Goal: Task Accomplishment & Management: Complete application form

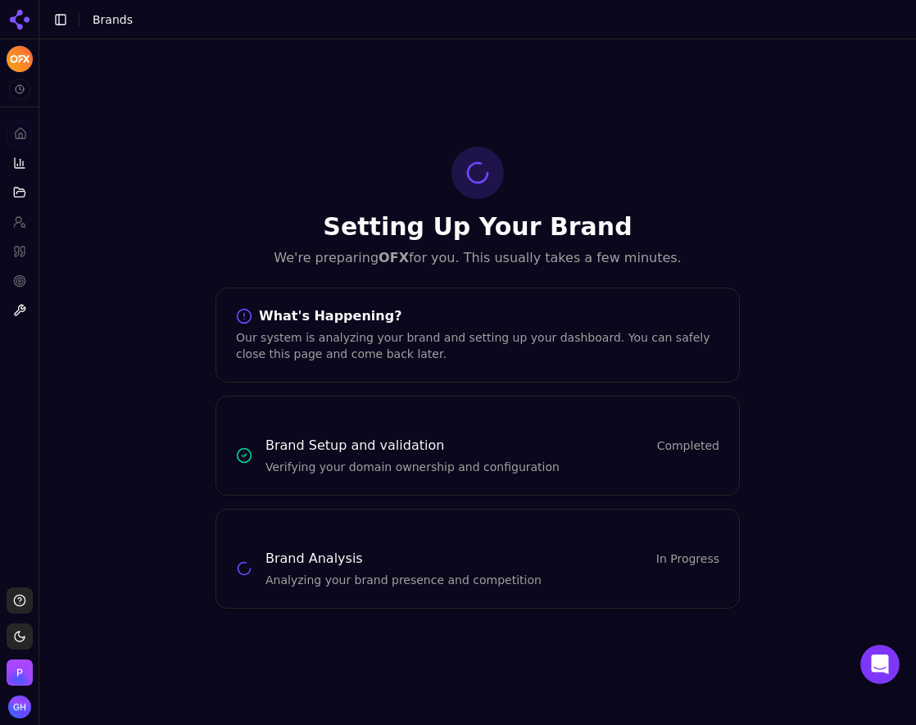
click at [177, 123] on div "Setting Up Your Brand We're preparing OFX for you. This usually takes a few min…" at bounding box center [477, 377] width 877 height 676
click at [24, 25] on icon at bounding box center [20, 20] width 26 height 26
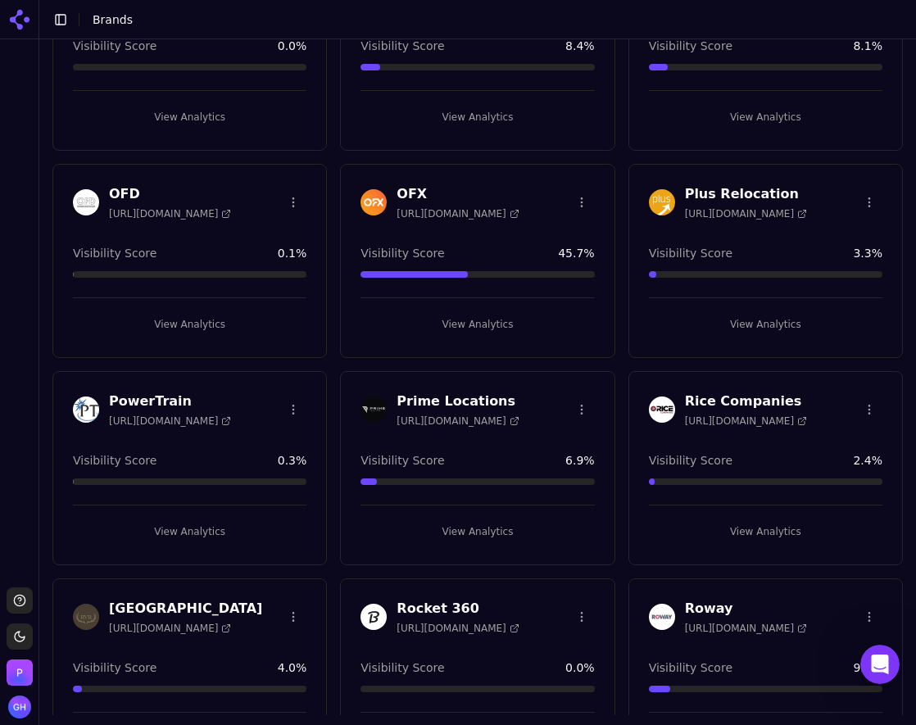
scroll to position [4125, 0]
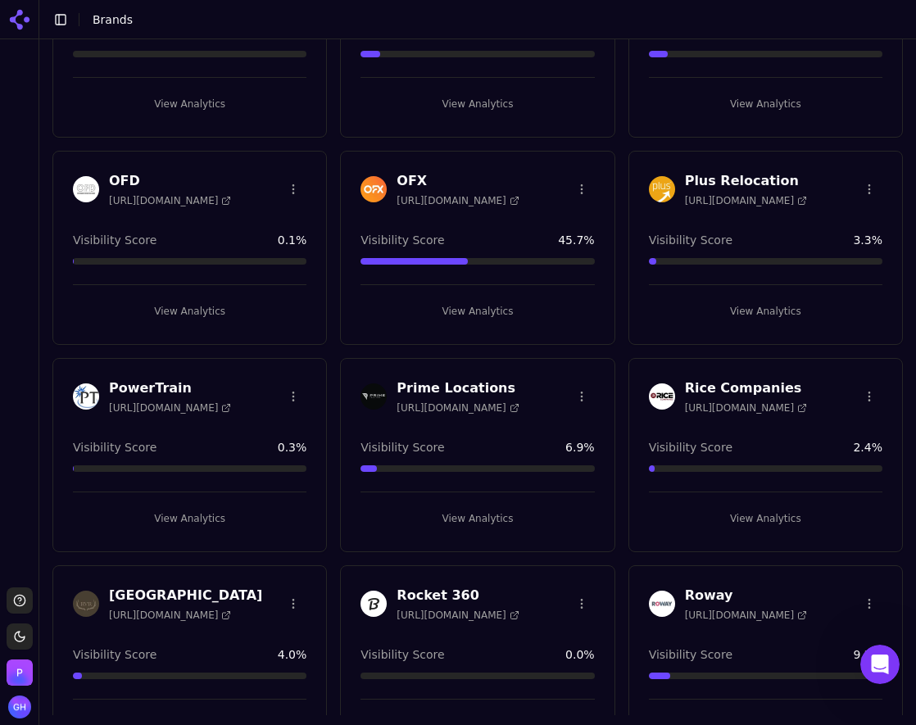
click at [285, 23] on header "Toggle Sidebar Brands" at bounding box center [477, 19] width 877 height 39
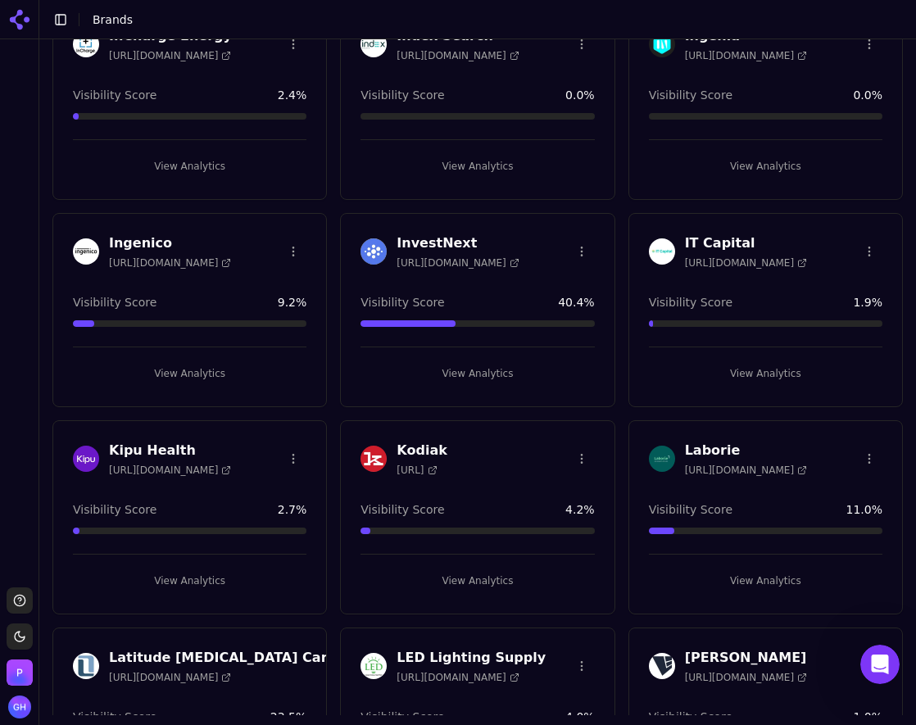
scroll to position [2213, 0]
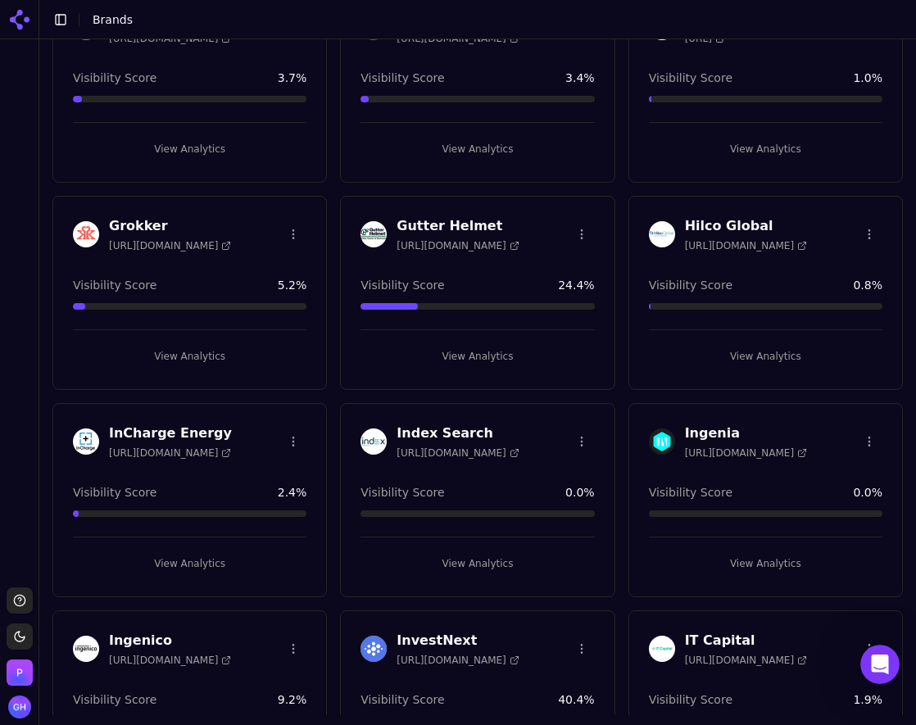
click at [775, 354] on button "View Analytics" at bounding box center [766, 356] width 234 height 26
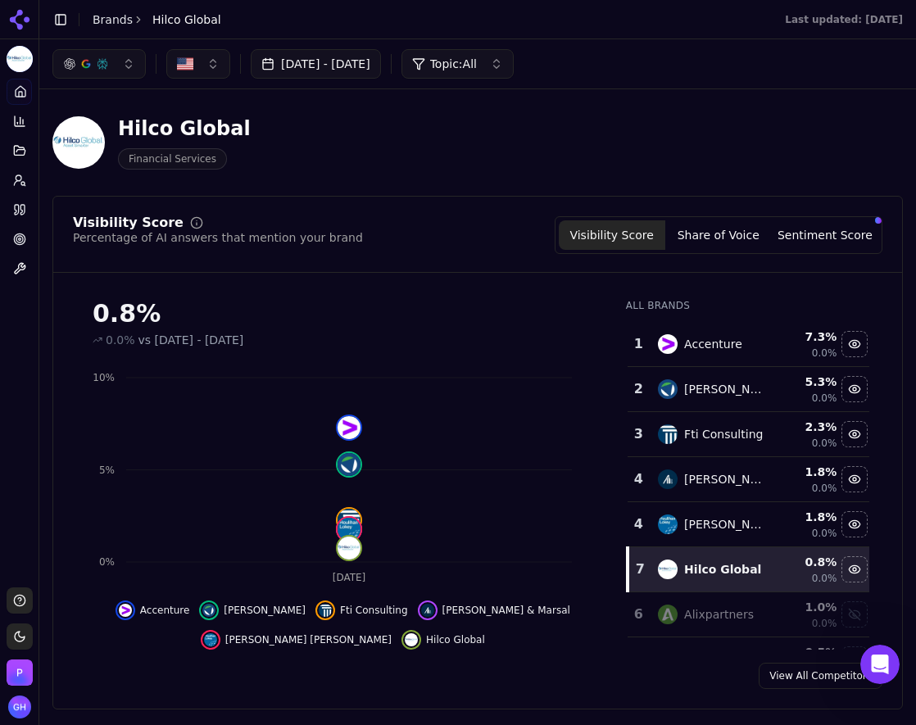
click at [116, 17] on link "Brands" at bounding box center [113, 19] width 40 height 13
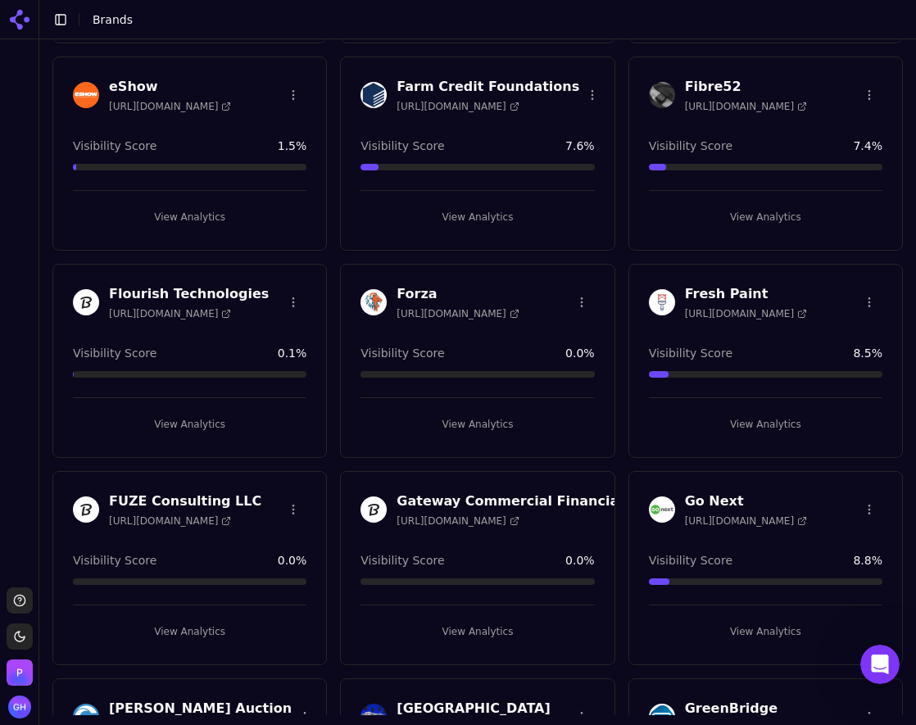
scroll to position [1531, 0]
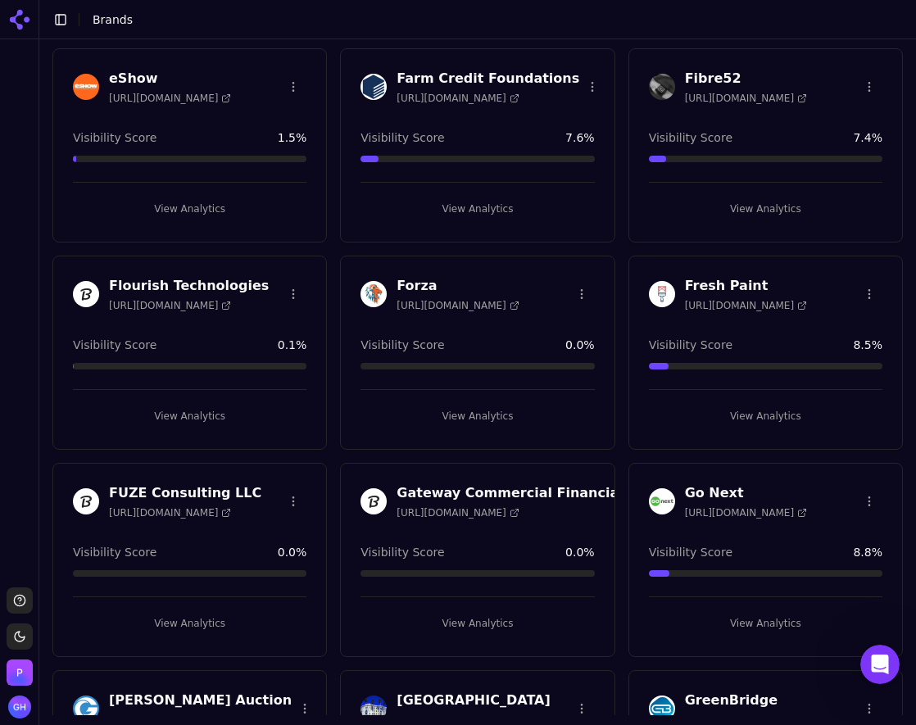
click at [480, 405] on button "View Analytics" at bounding box center [478, 416] width 234 height 26
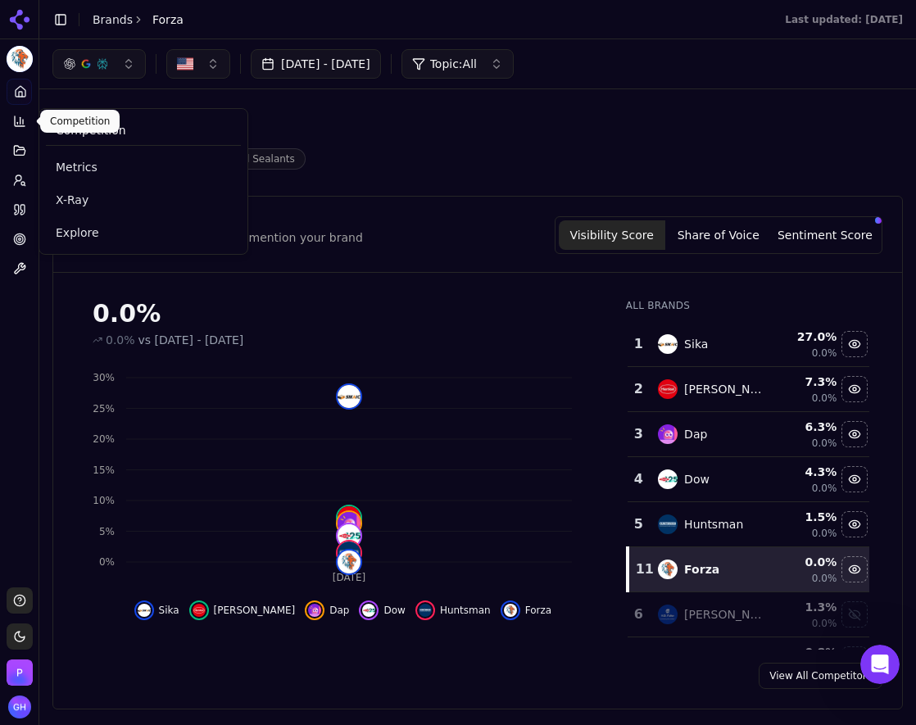
click at [26, 120] on button "Competition" at bounding box center [19, 121] width 25 height 26
click at [127, 242] on link "Explore" at bounding box center [143, 233] width 195 height 30
click at [126, 242] on html "Forza Platform Home Competition Topics Prompts Citations Optimize Toolbox Suppo…" at bounding box center [458, 362] width 916 height 725
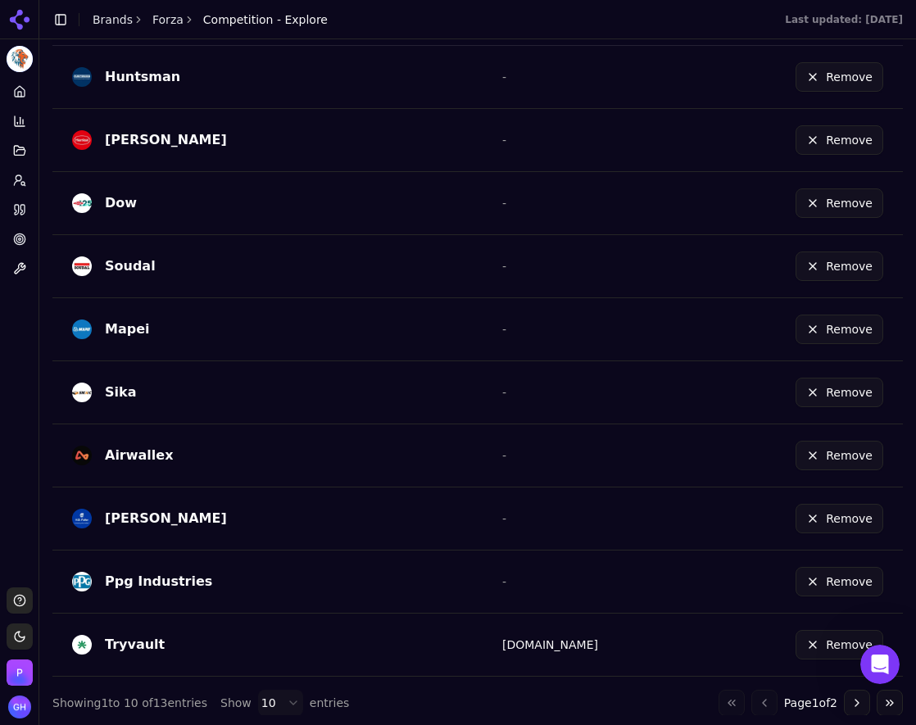
scroll to position [530, 0]
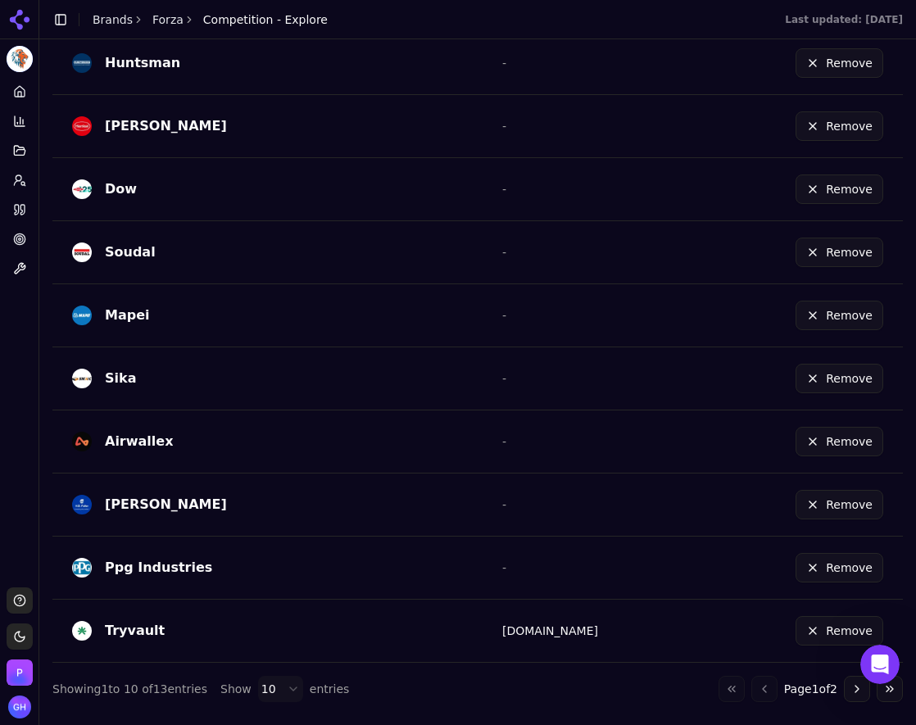
click at [814, 638] on button "Remove" at bounding box center [840, 631] width 88 height 30
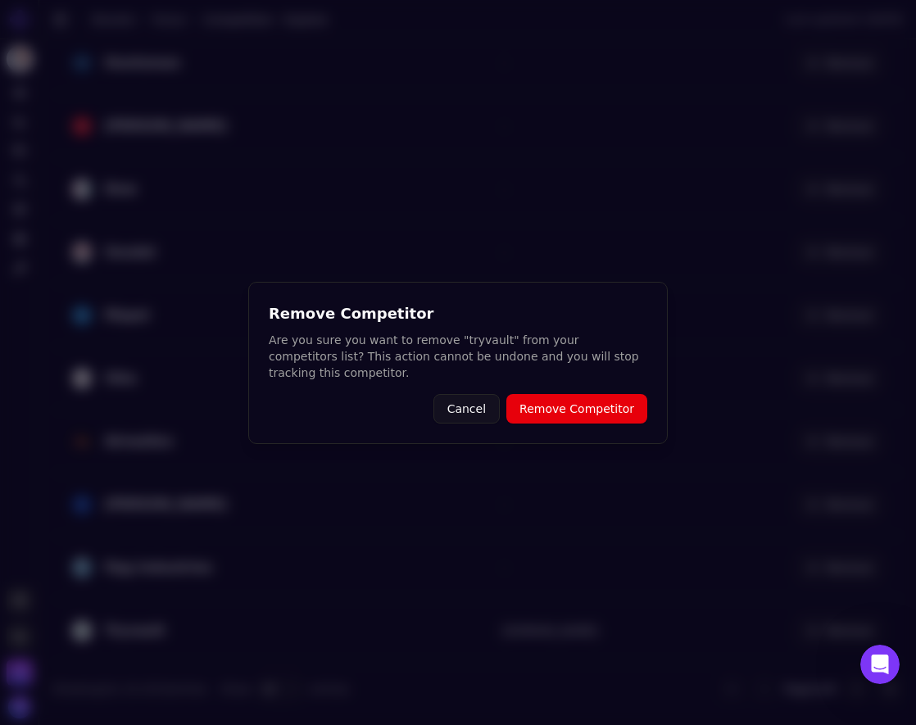
click at [566, 407] on button "Remove Competitor" at bounding box center [577, 409] width 141 height 30
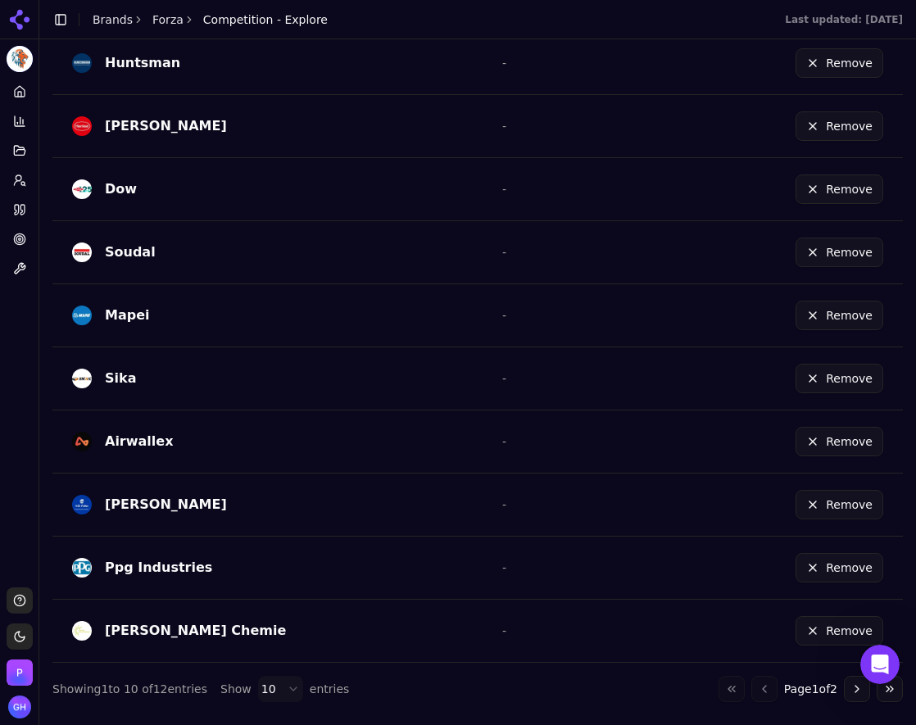
click at [820, 443] on button "Remove" at bounding box center [840, 442] width 88 height 30
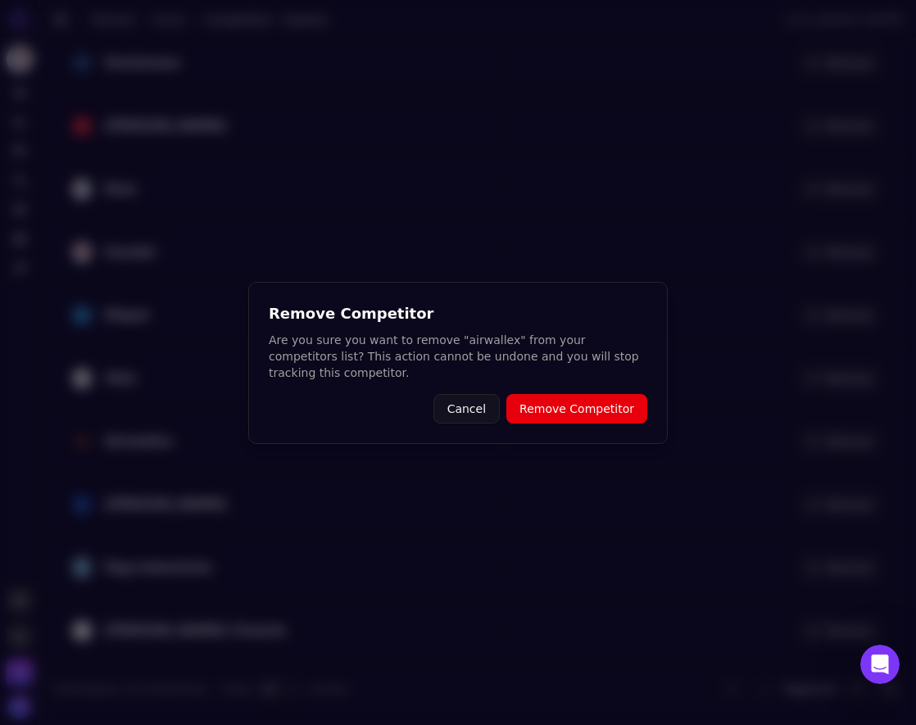
click at [560, 395] on button "Remove Competitor" at bounding box center [577, 409] width 141 height 30
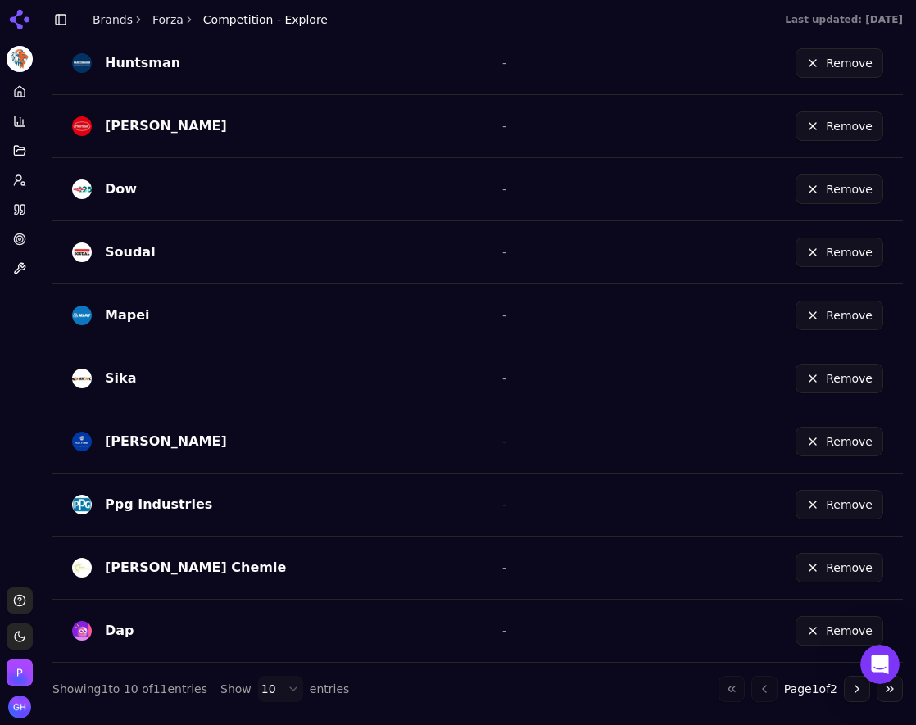
click at [846, 684] on button "Go to next page" at bounding box center [857, 689] width 26 height 26
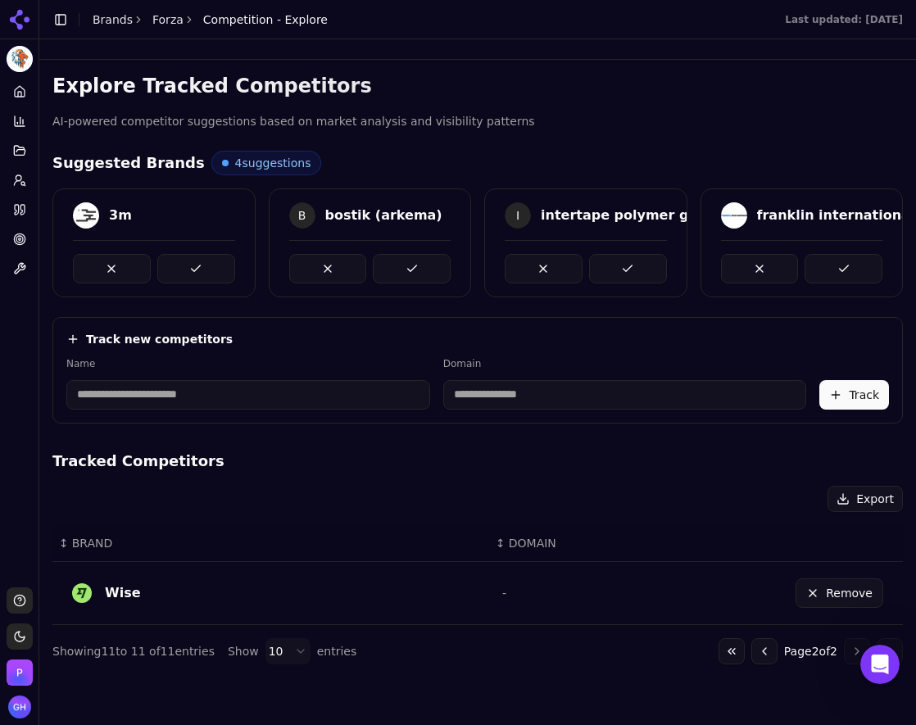
click at [863, 598] on button "Remove" at bounding box center [840, 594] width 88 height 30
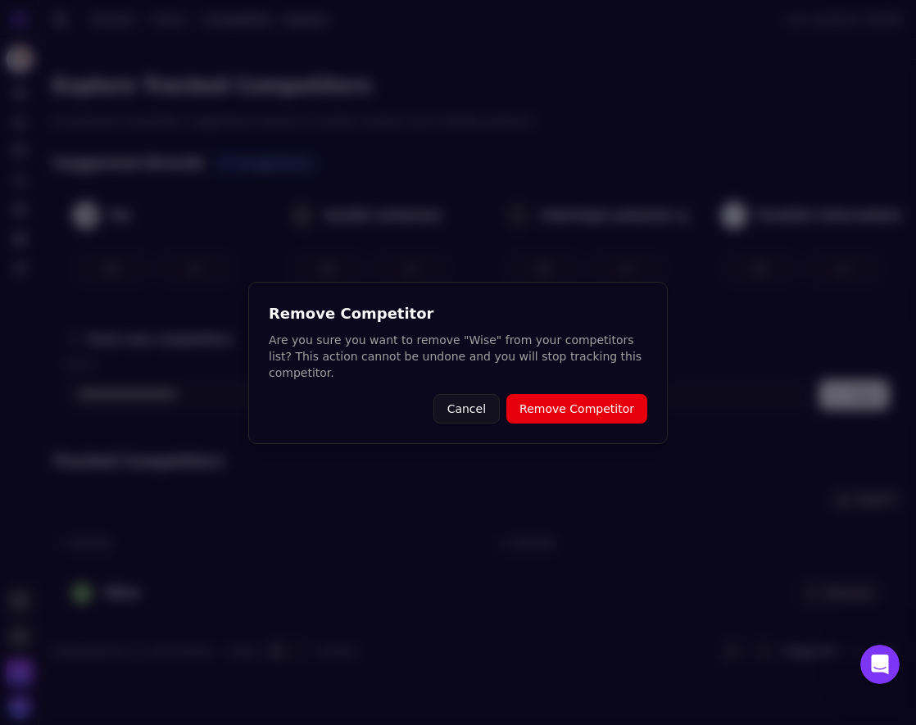
click at [593, 394] on button "Remove Competitor" at bounding box center [577, 409] width 141 height 30
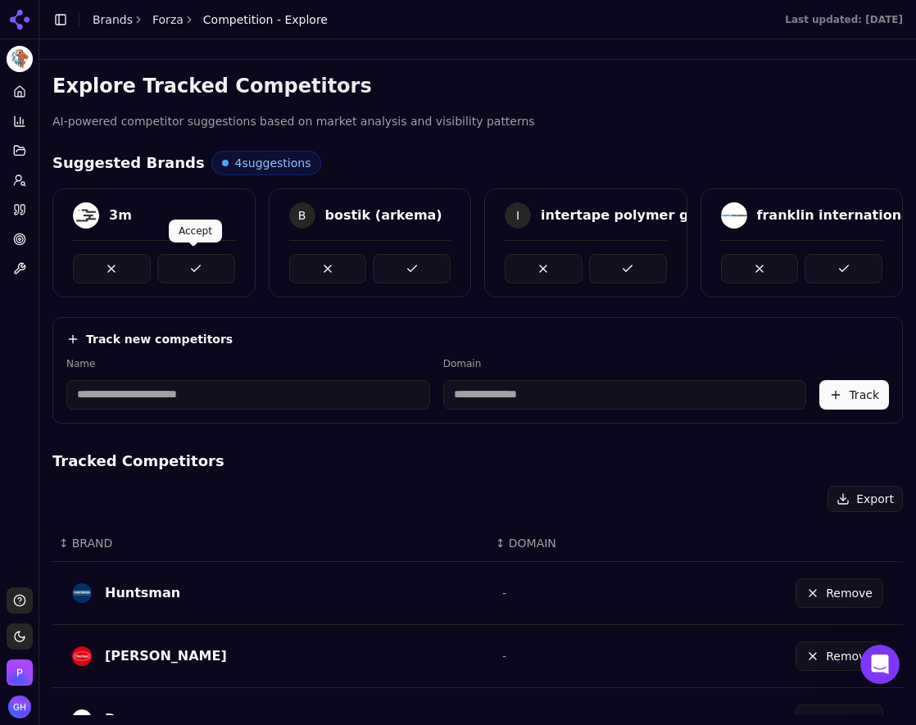
click at [205, 270] on button at bounding box center [196, 269] width 78 height 30
click at [398, 279] on button at bounding box center [412, 269] width 78 height 30
click at [593, 274] on button at bounding box center [628, 269] width 78 height 30
click at [882, 258] on div at bounding box center [803, 261] width 202 height 43
click at [844, 260] on button at bounding box center [844, 269] width 78 height 30
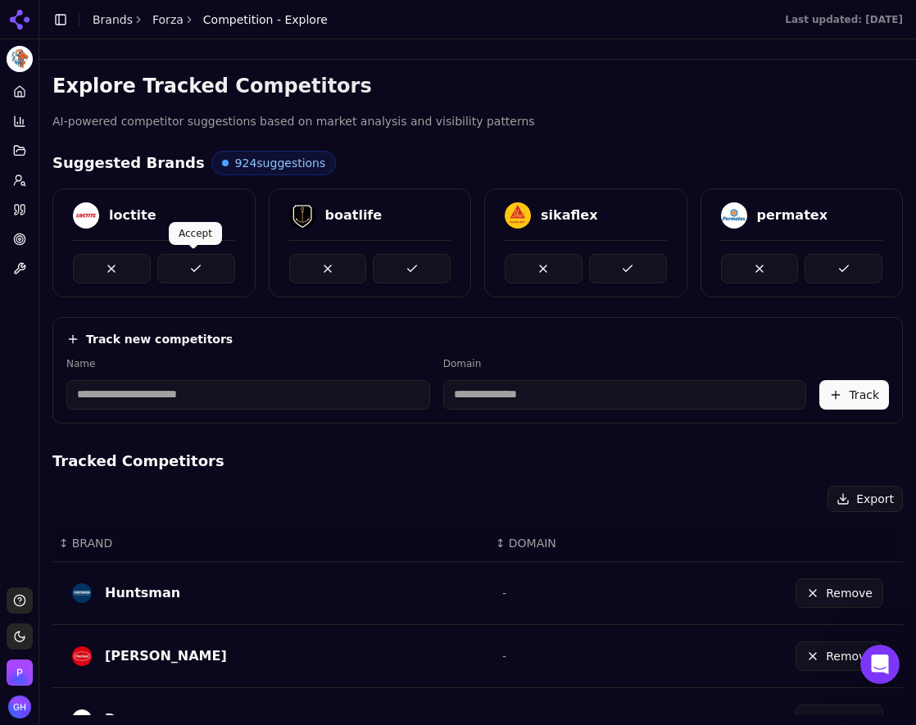
click at [191, 262] on button at bounding box center [196, 269] width 78 height 30
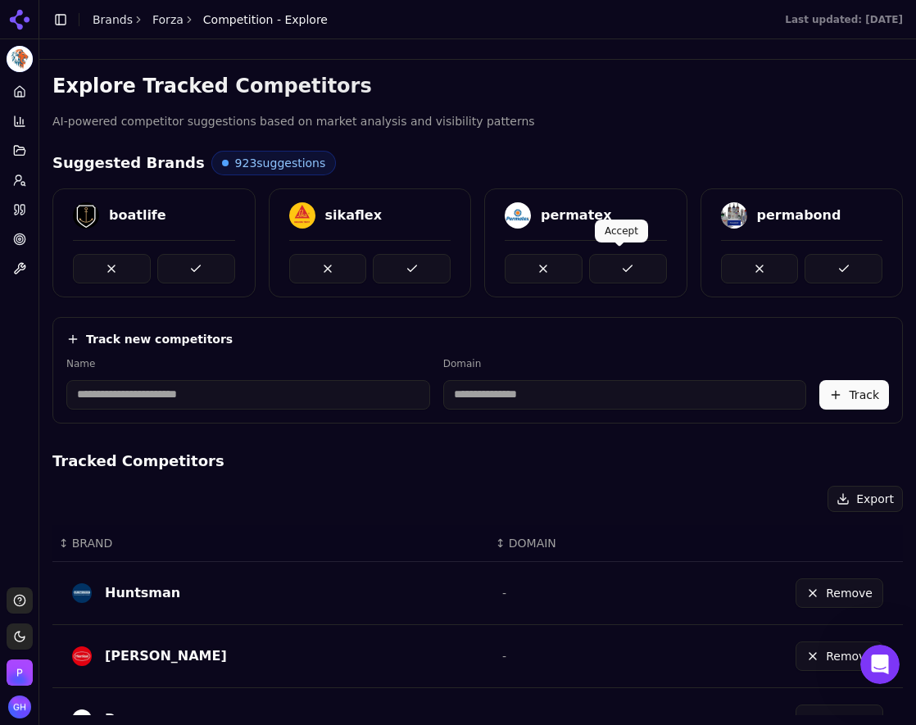
click at [647, 272] on button at bounding box center [628, 269] width 78 height 30
click at [805, 278] on button at bounding box center [844, 269] width 78 height 30
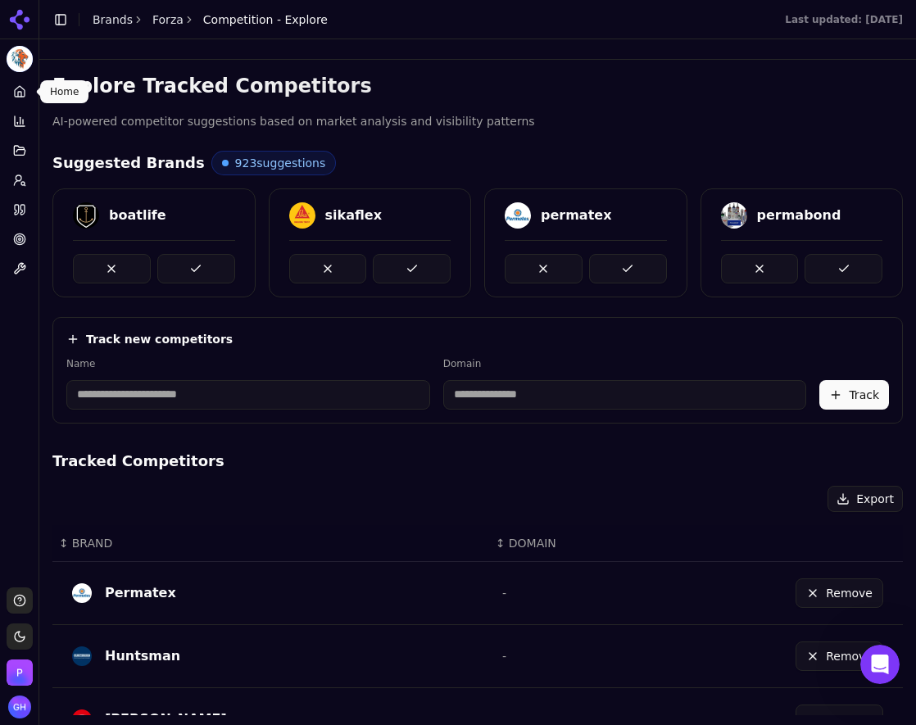
click at [19, 92] on icon at bounding box center [19, 94] width 3 height 5
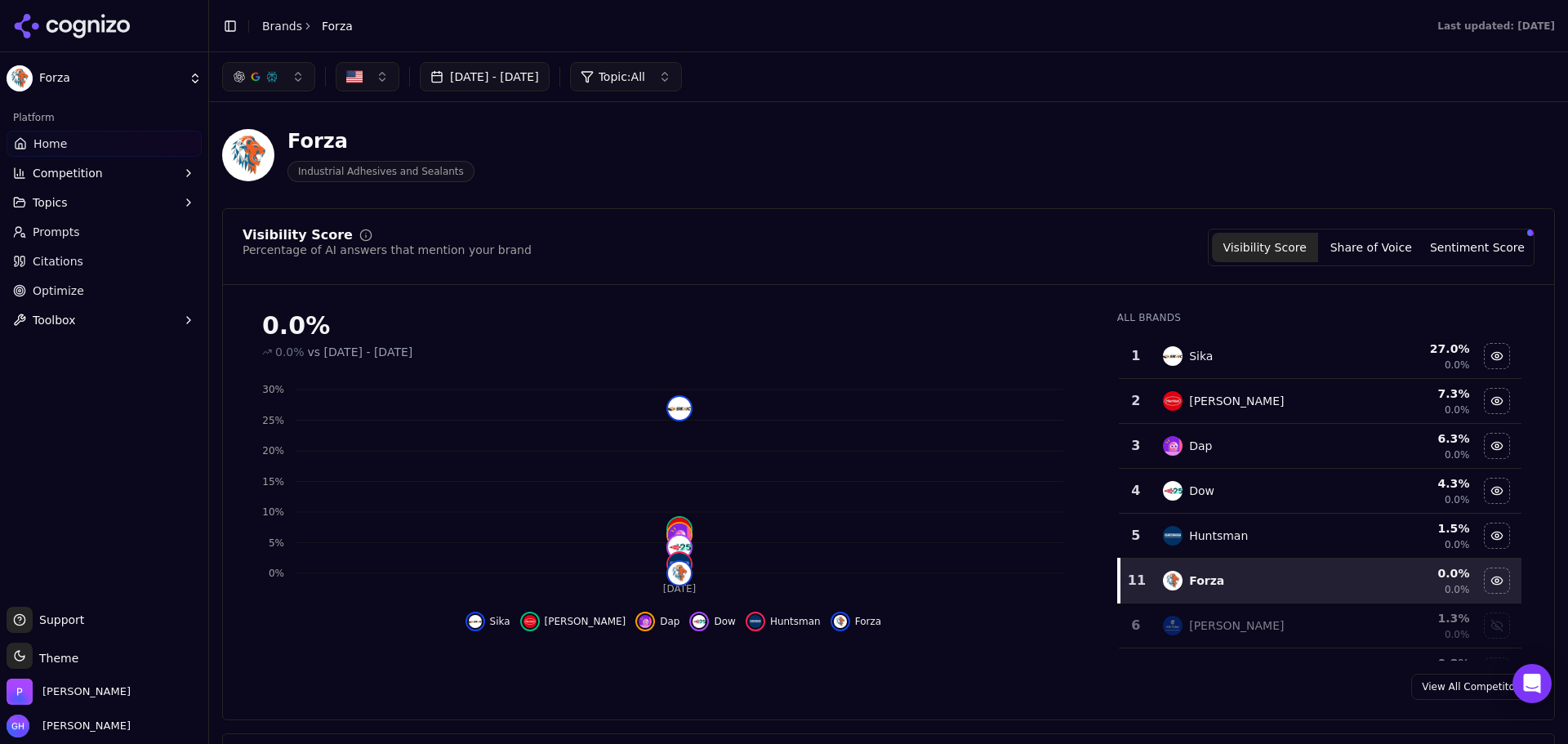
drag, startPoint x: 46, startPoint y: 30, endPoint x: 16, endPoint y: 45, distance: 33.5
click at [46, 30] on icon at bounding box center [72, 26] width 119 height 25
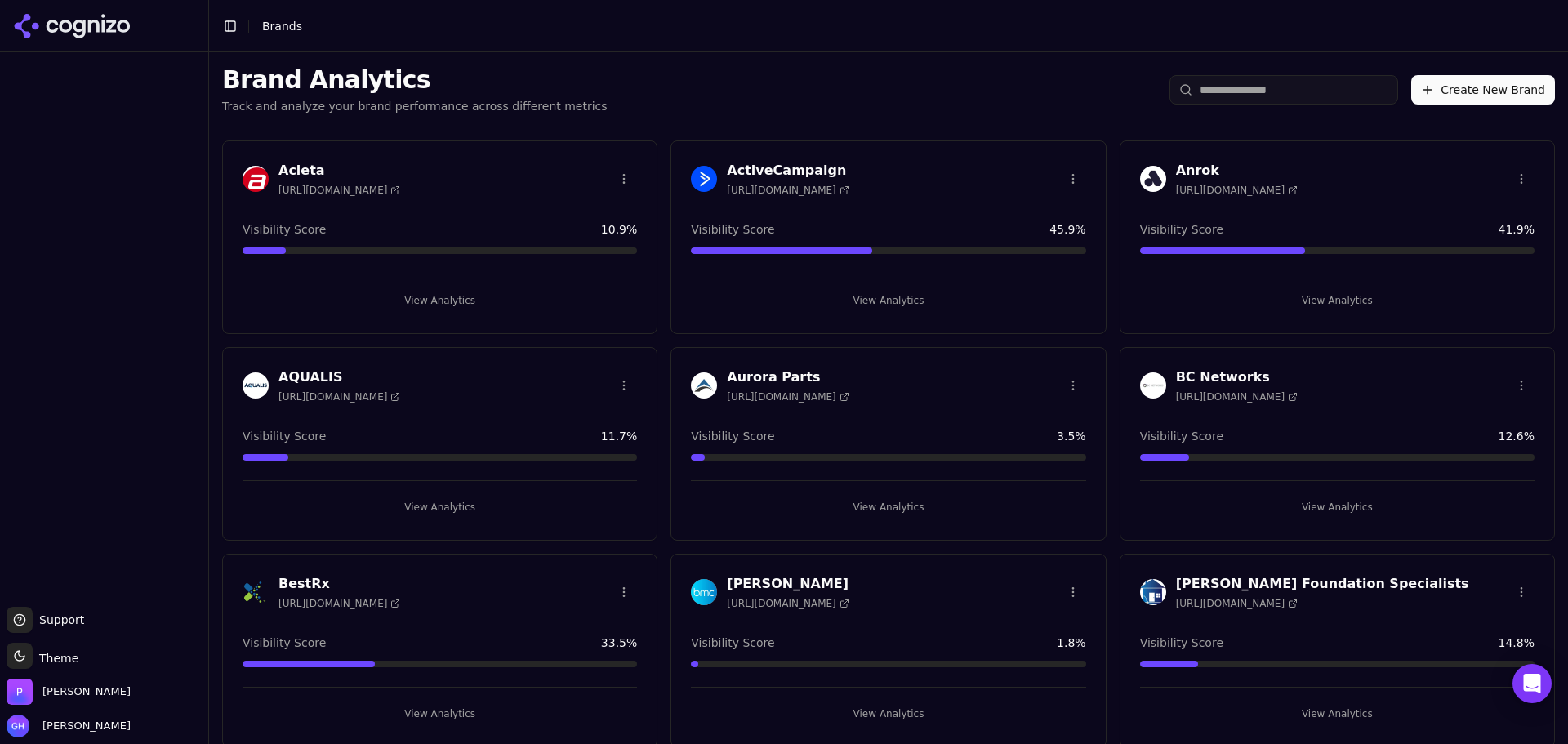
click at [913, 95] on button "Create New Brand" at bounding box center [1482, 90] width 143 height 30
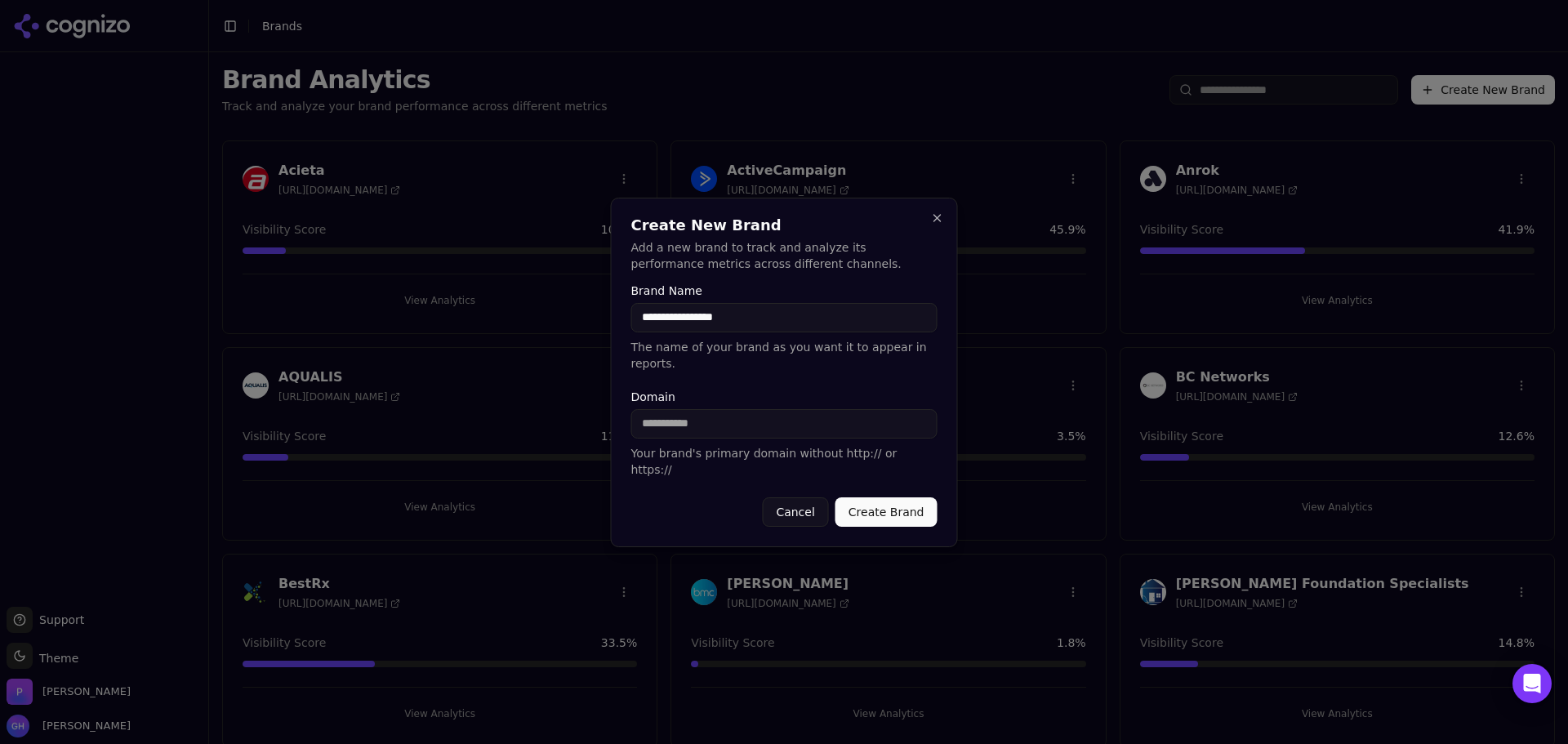
type input "**********"
click at [836, 497] on button "Create Brand" at bounding box center [887, 512] width 102 height 30
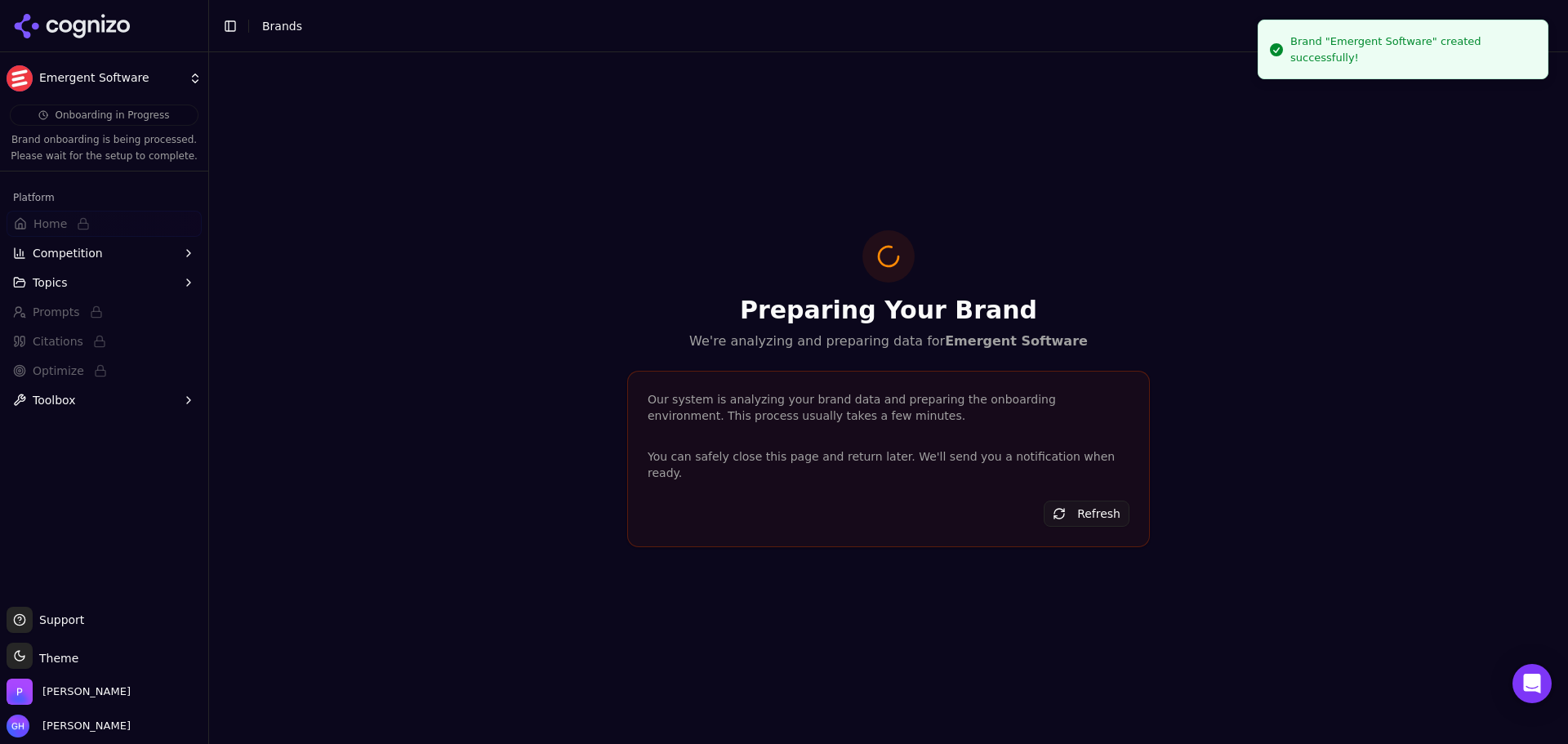
click at [121, 27] on icon at bounding box center [72, 26] width 119 height 25
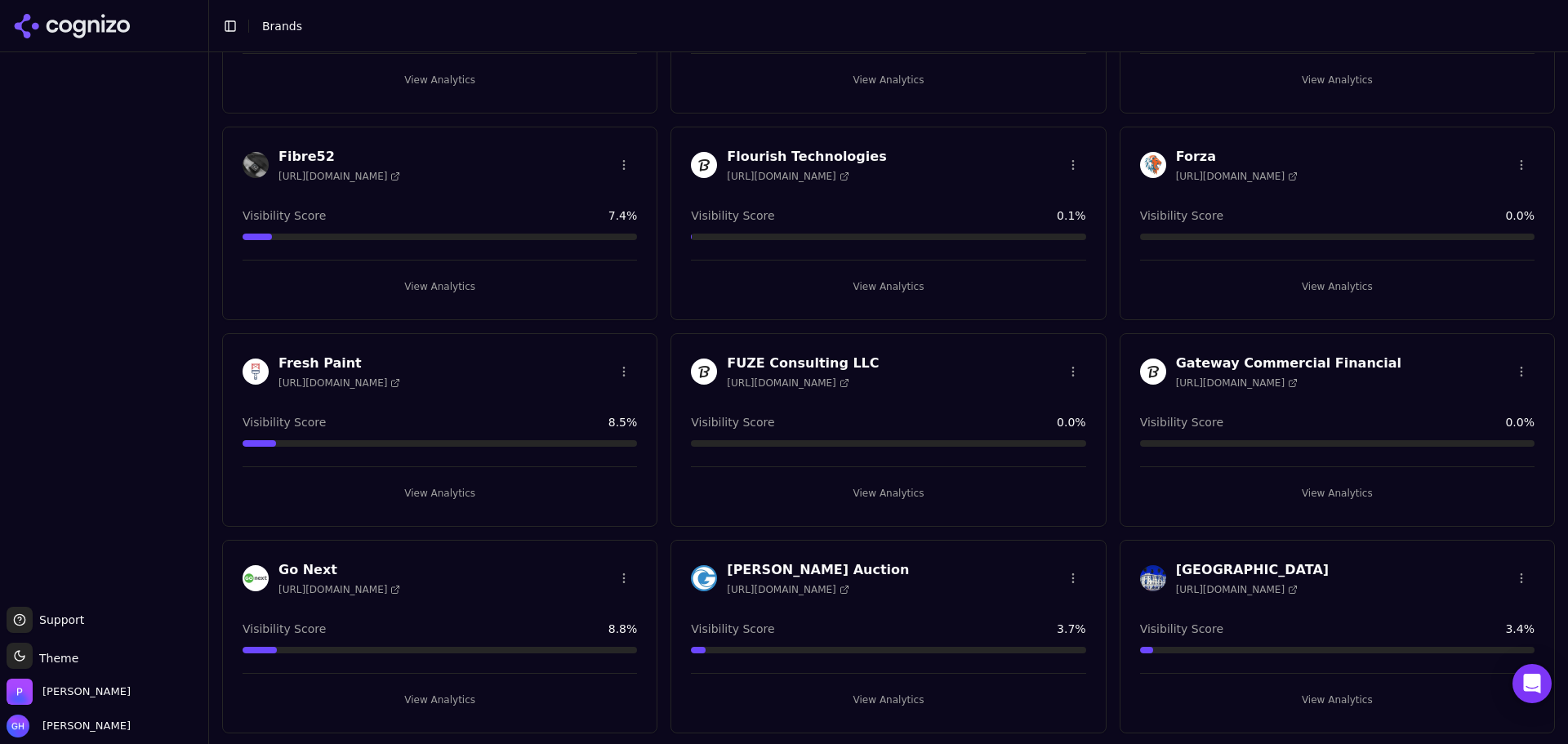
scroll to position [1280, 0]
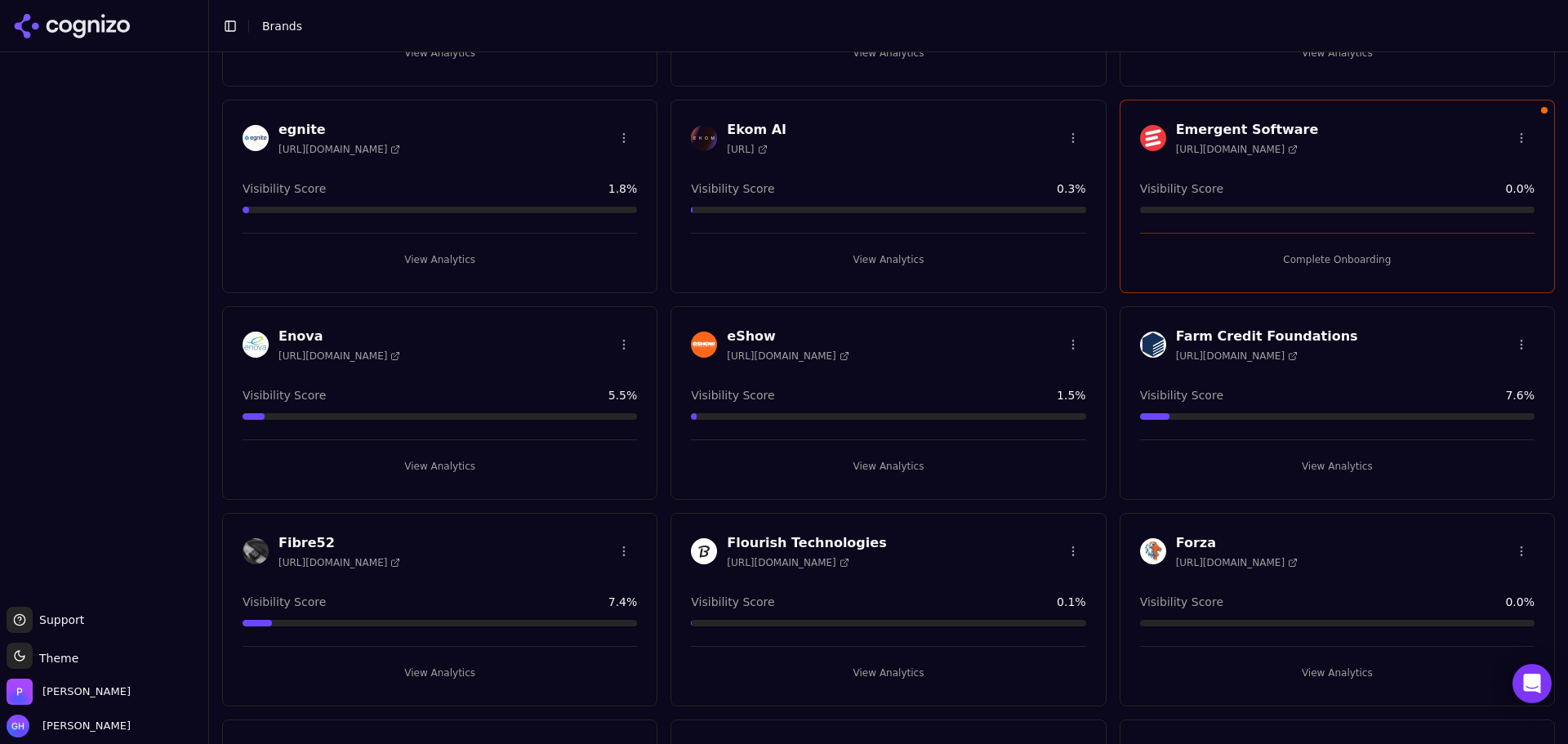
click at [913, 256] on button "Complete Onboarding" at bounding box center [1337, 260] width 394 height 26
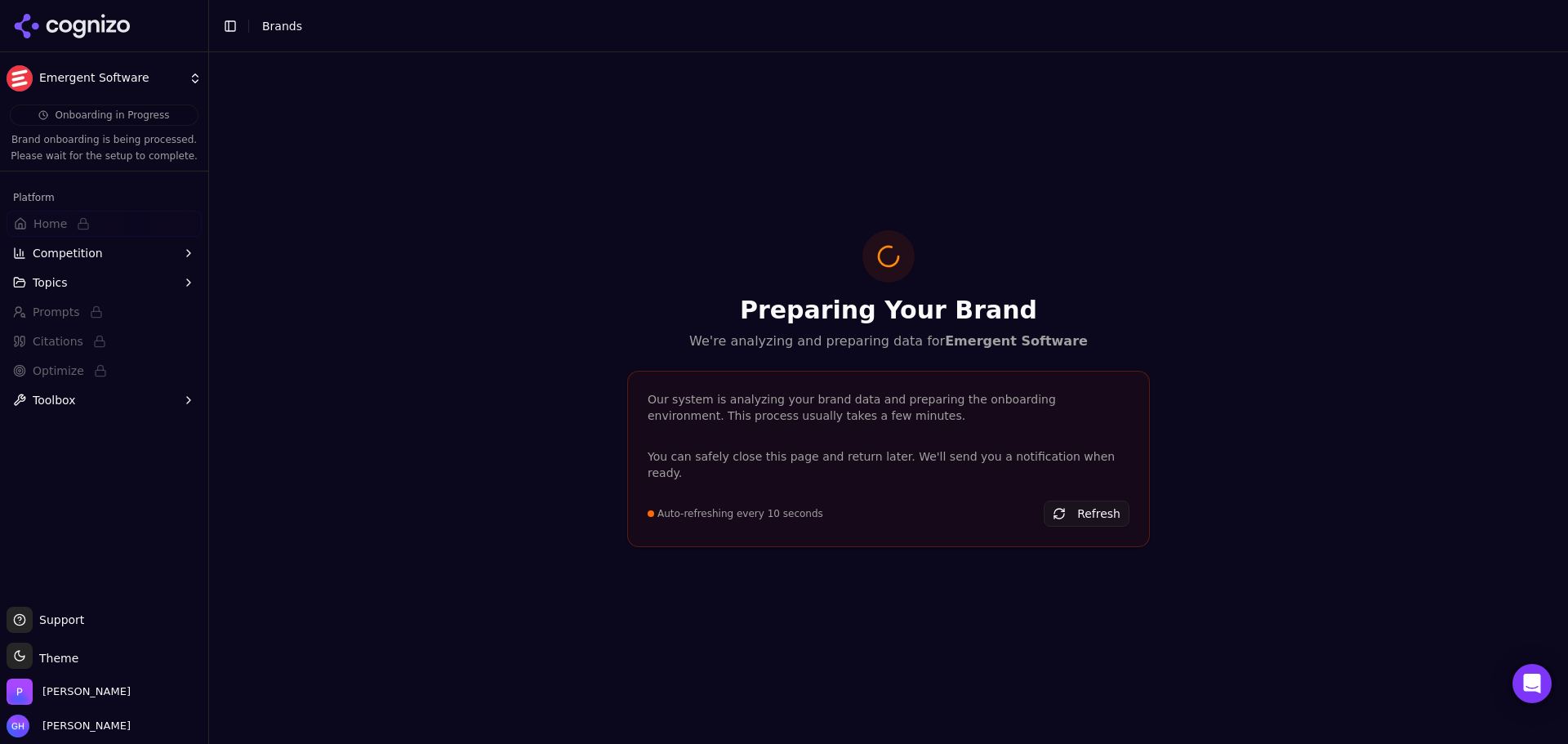
click at [42, 25] on icon at bounding box center [72, 26] width 119 height 25
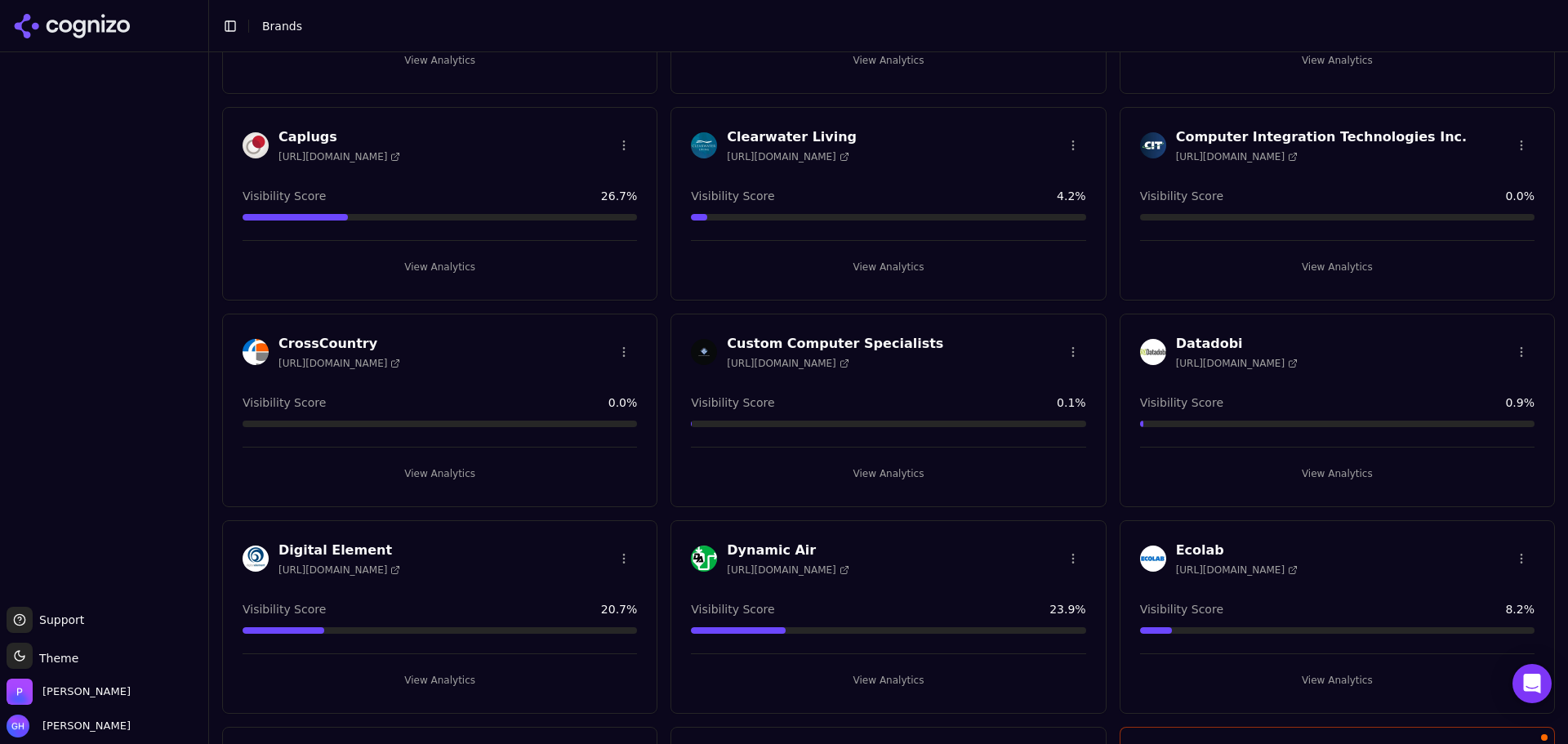
scroll to position [1307, 0]
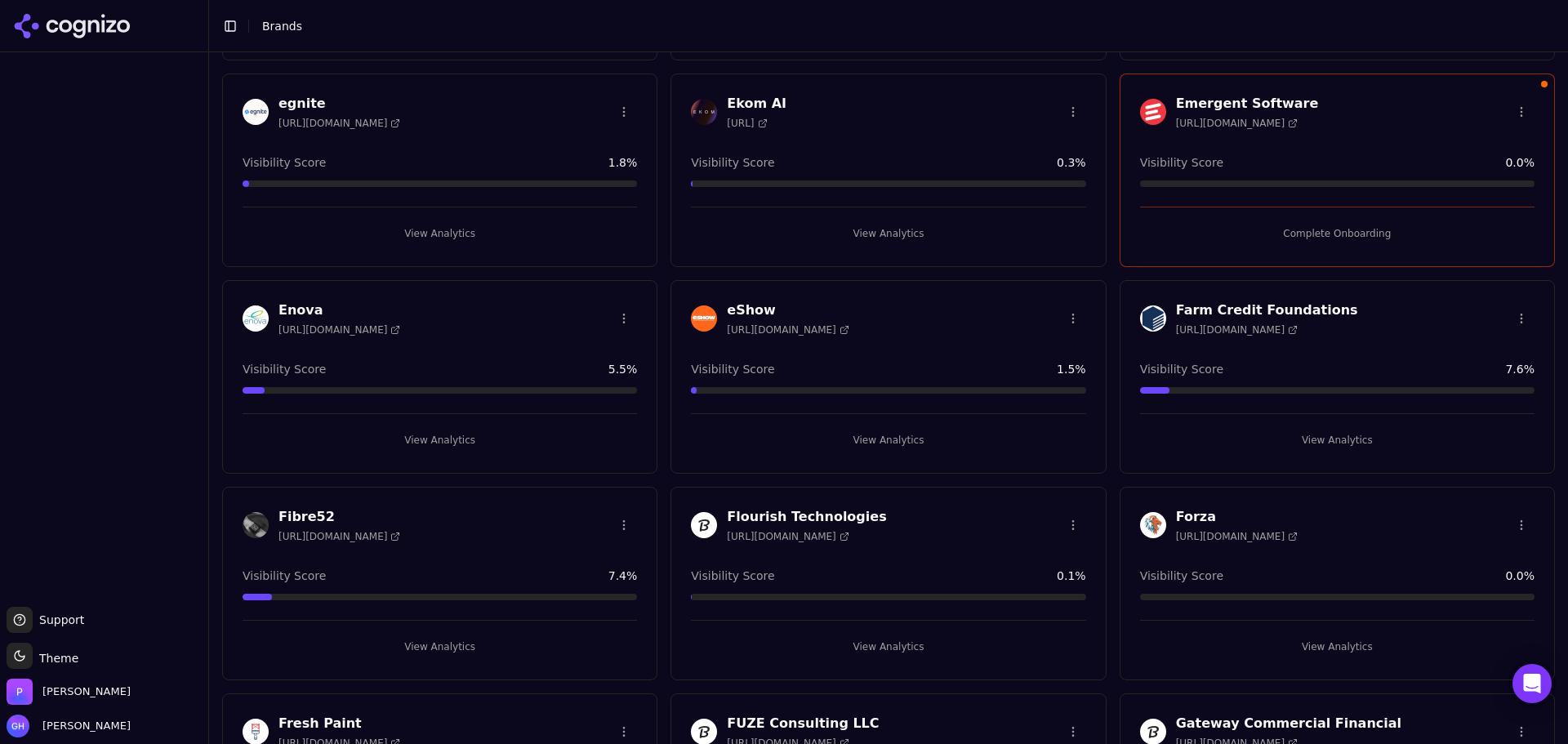
click at [913, 225] on button "Complete Onboarding" at bounding box center [1337, 233] width 394 height 26
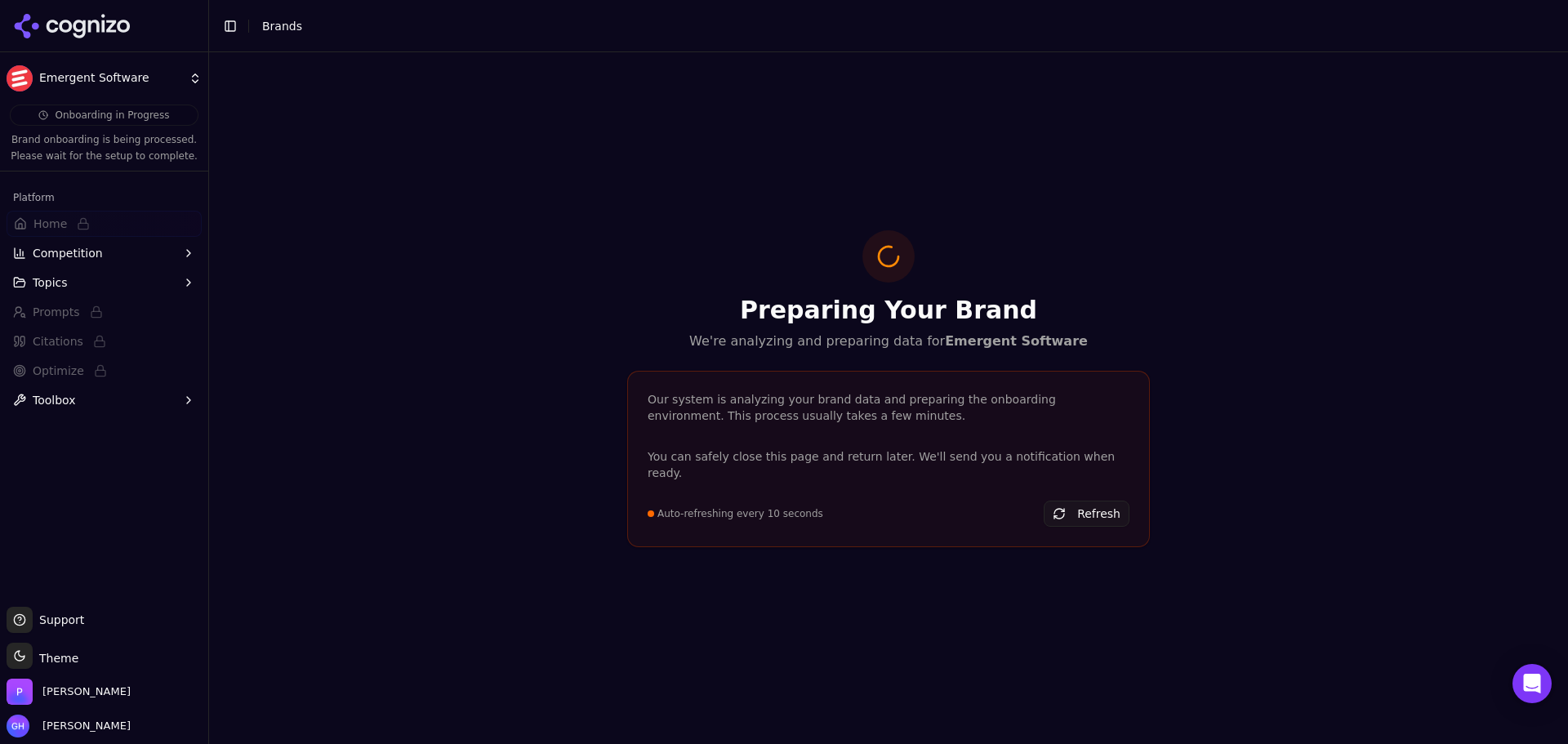
click at [913, 227] on div "Preparing Your Brand We're analyzing and preparing data for Emergent Software O…" at bounding box center [889, 397] width 1359 height 691
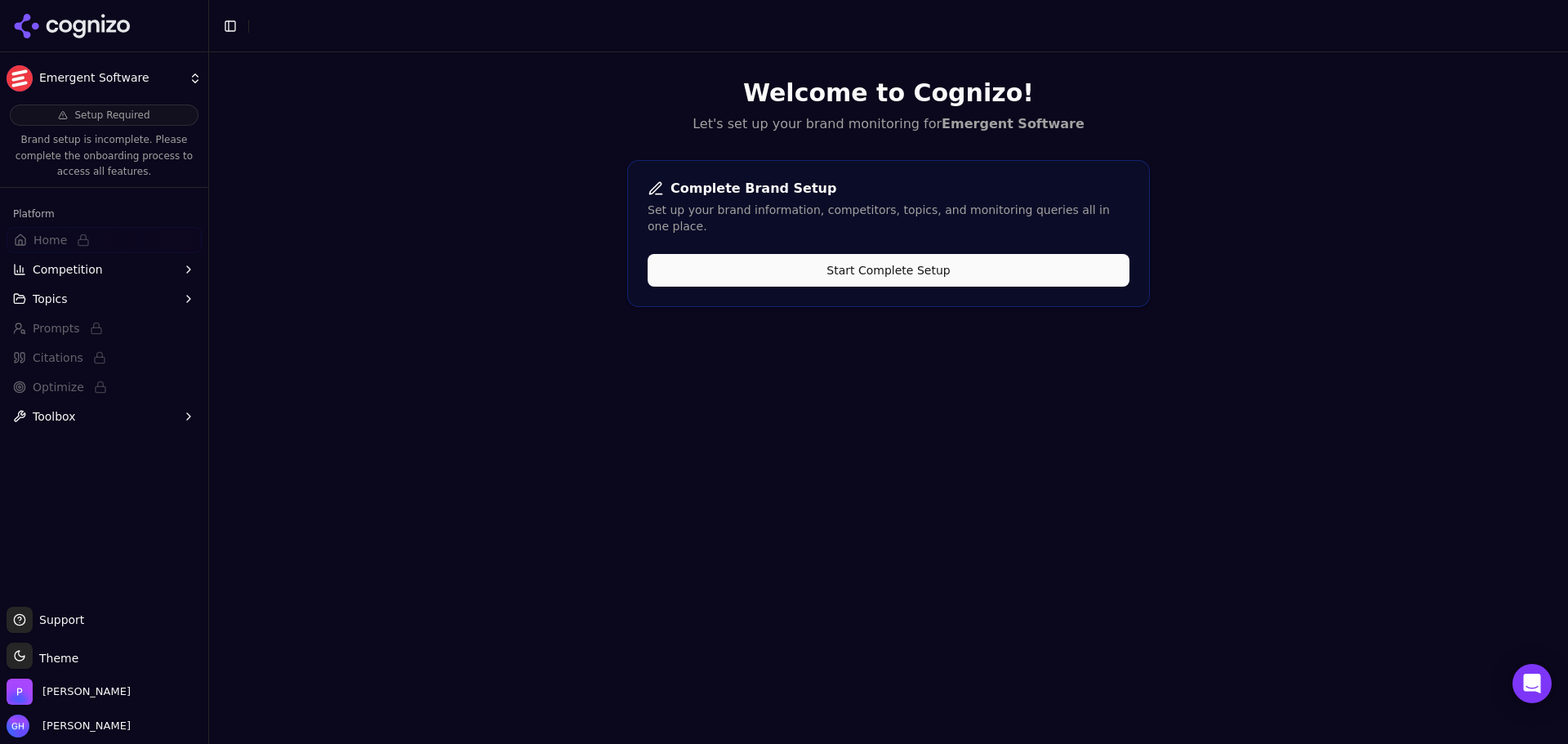
click at [815, 256] on button "Start Complete Setup" at bounding box center [889, 270] width 482 height 33
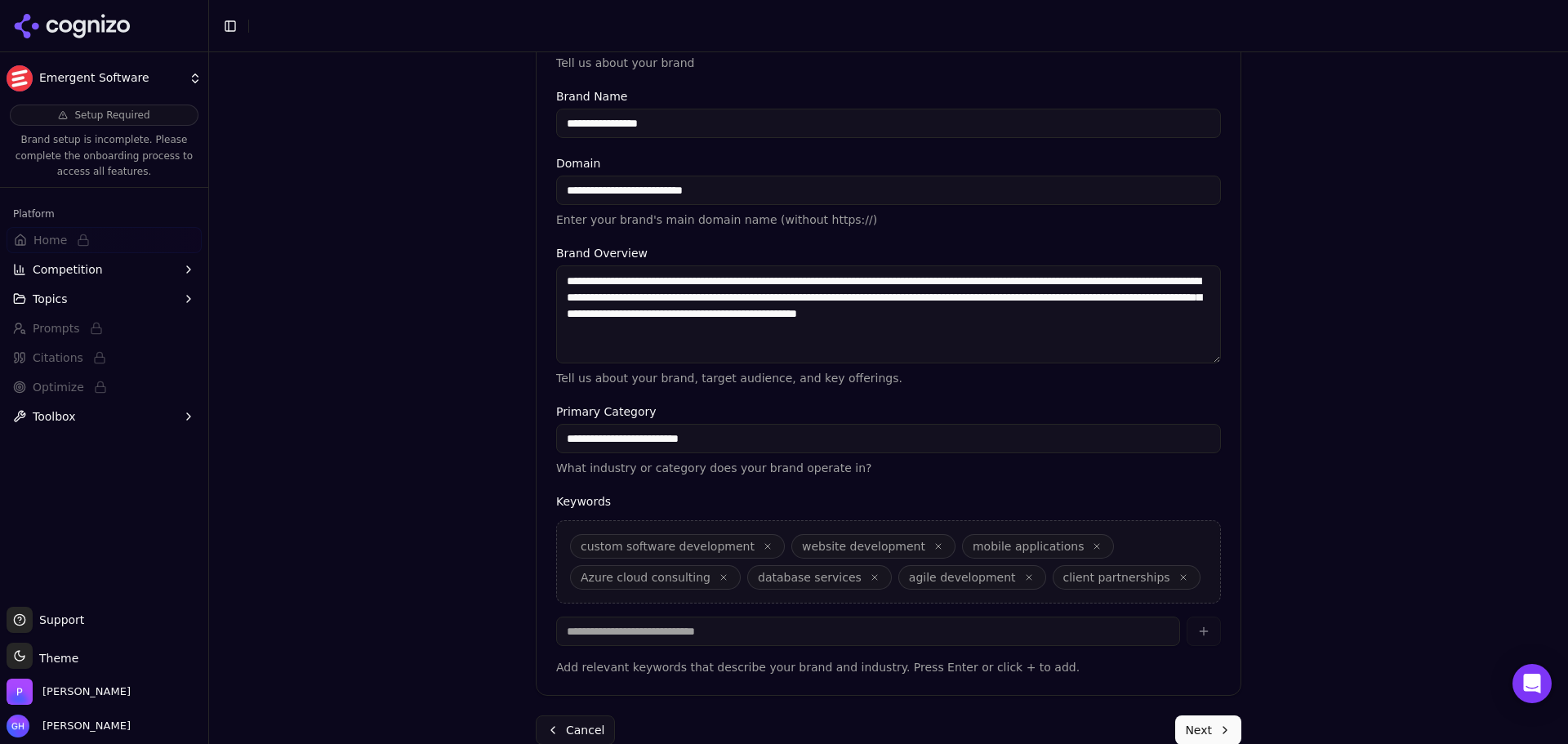
scroll to position [311, 0]
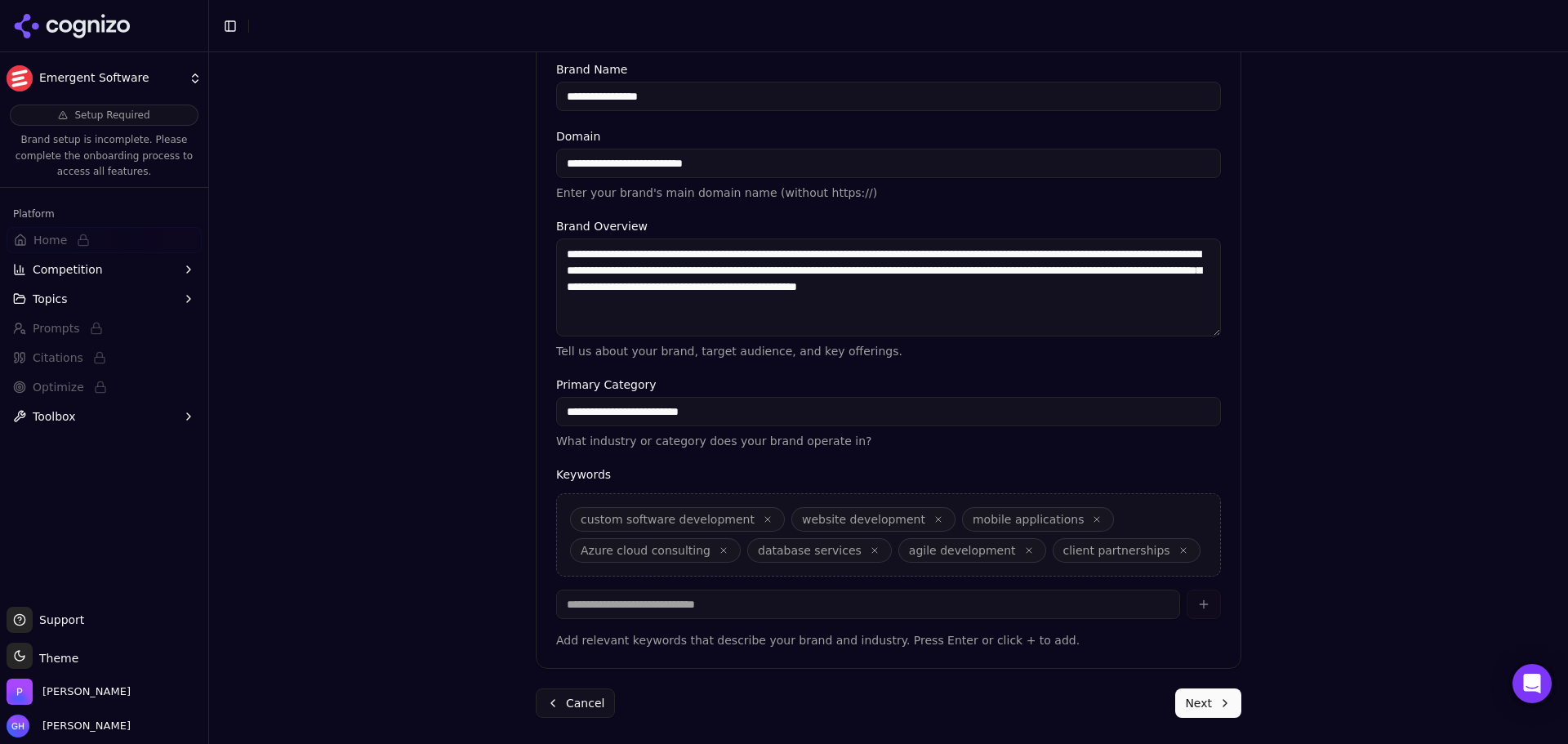
click at [1236, 708] on div "**********" at bounding box center [889, 242] width 731 height 1003
click at [1224, 703] on button "Next" at bounding box center [1208, 703] width 66 height 30
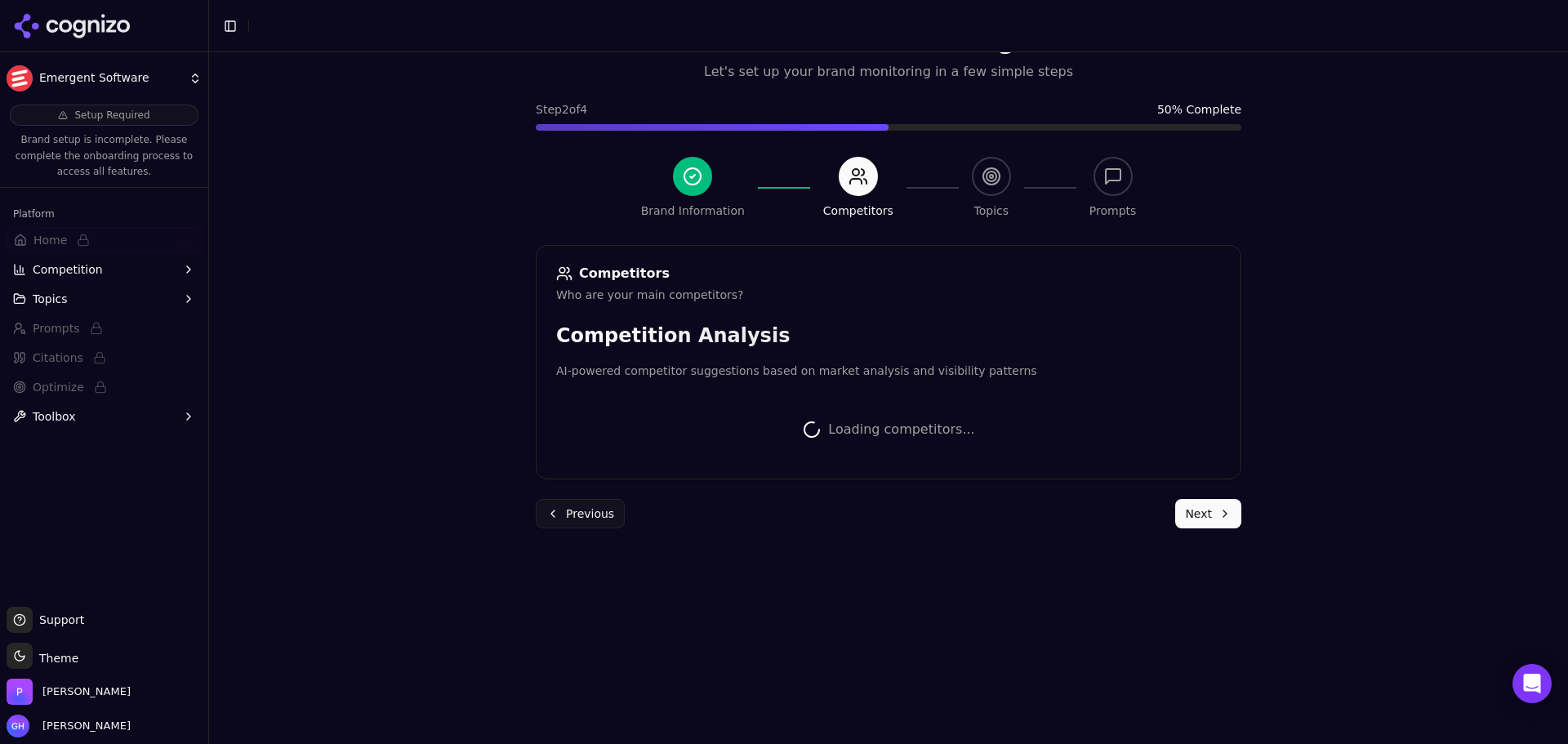
scroll to position [308, 0]
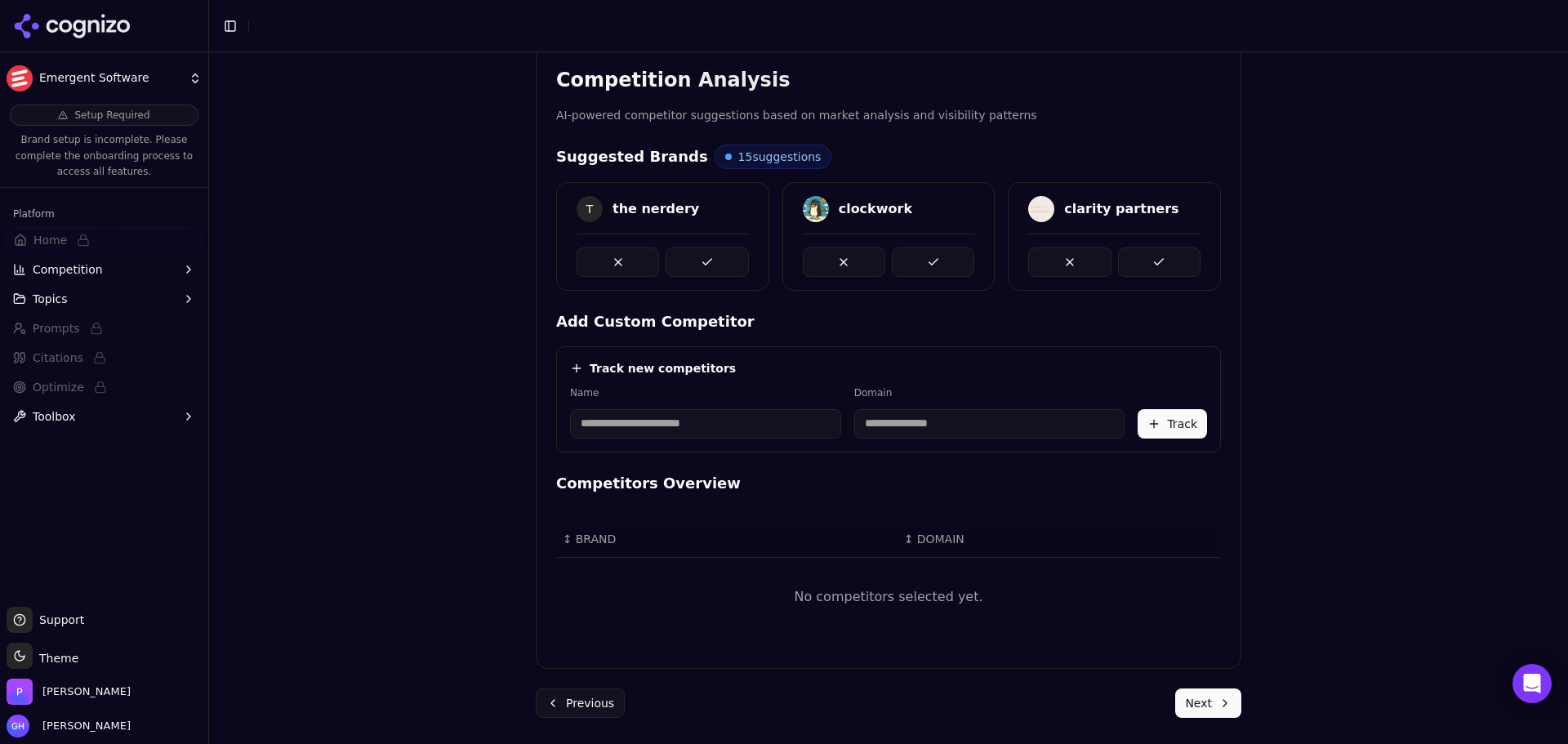
click at [653, 433] on input at bounding box center [705, 424] width 271 height 30
type input "******"
click at [687, 371] on h4 "Track new competitors" at bounding box center [662, 369] width 146 height 16
type input "**********"
click at [1179, 435] on button "Track" at bounding box center [1173, 424] width 70 height 30
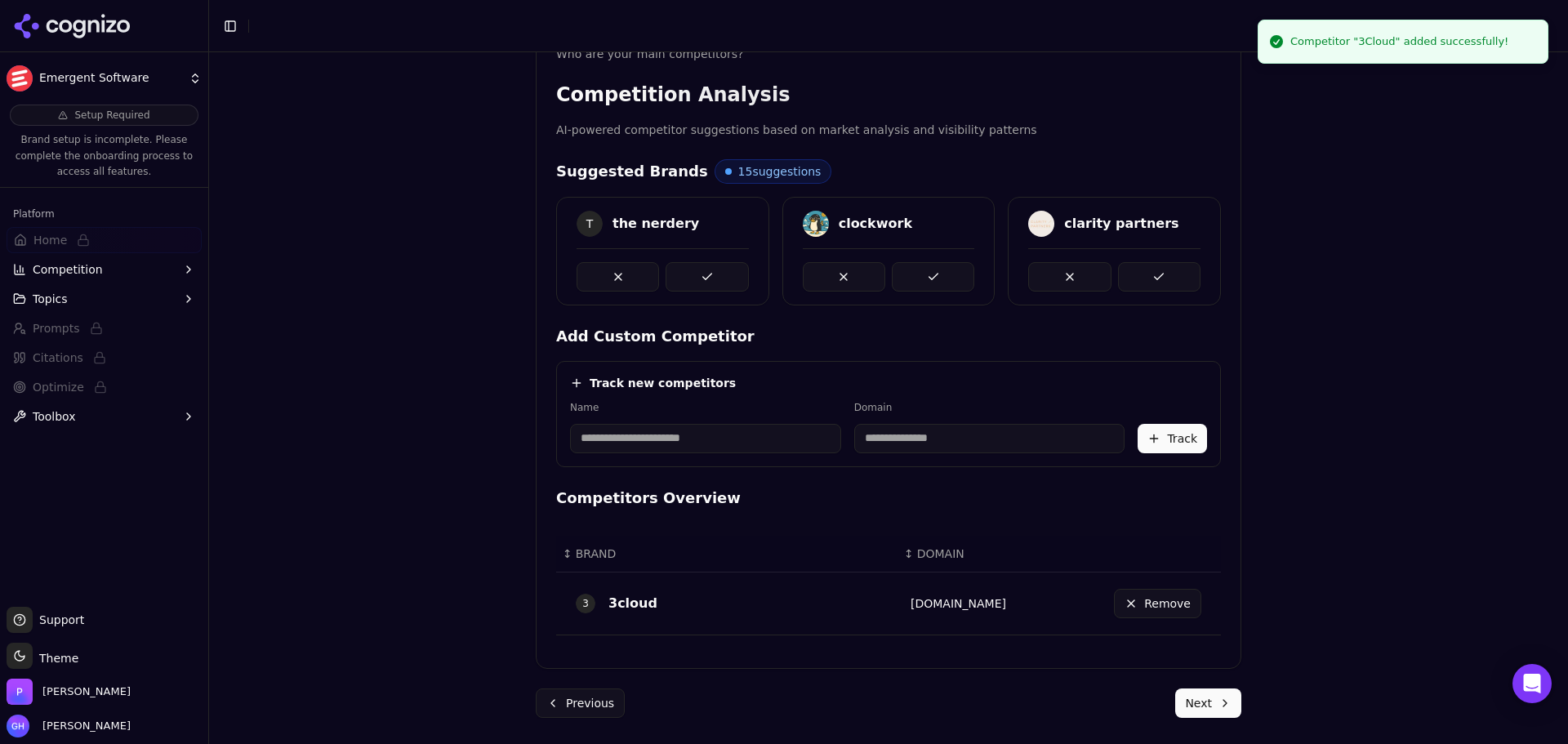
scroll to position [293, 0]
click at [420, 642] on div "Brand Onboarding Let's set up your brand monitoring in a few simple steps Step …" at bounding box center [889, 397] width 1359 height 691
click at [686, 418] on div "Name" at bounding box center [705, 426] width 271 height 52
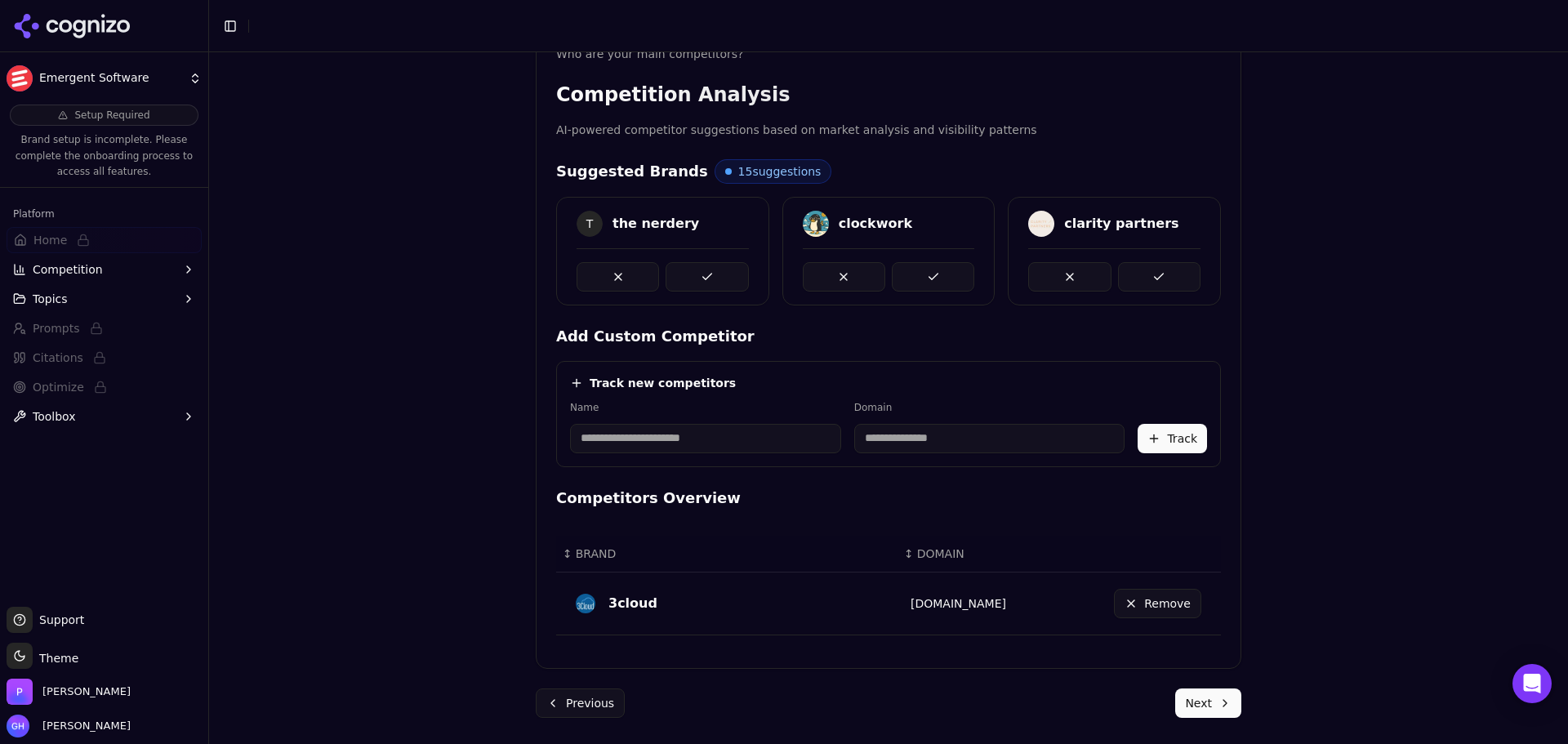
click at [658, 433] on input at bounding box center [705, 438] width 271 height 30
type input "******"
click at [663, 420] on div "Name ******" at bounding box center [681, 426] width 224 height 52
type input "**********"
click at [1154, 444] on button "Track" at bounding box center [1173, 438] width 70 height 30
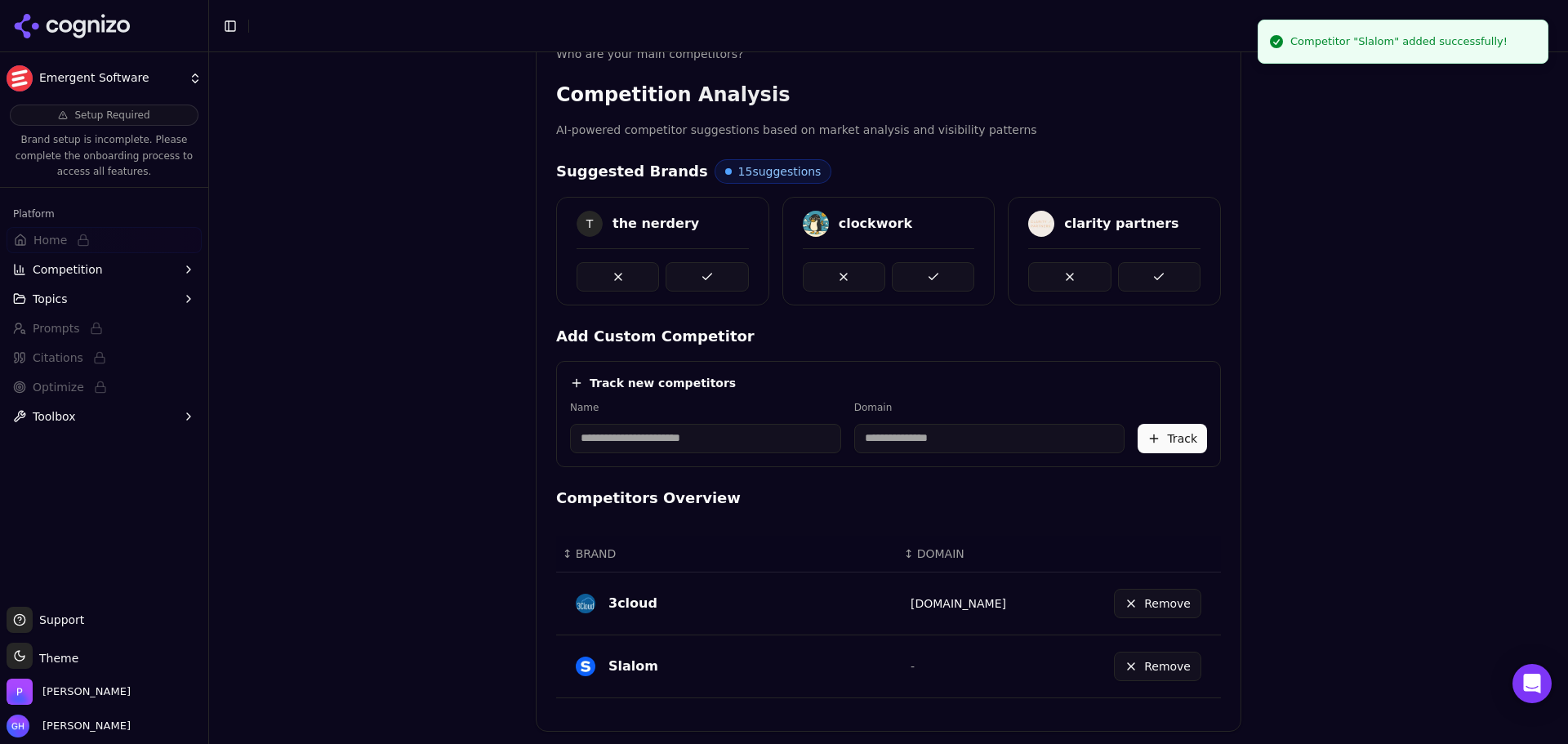
click at [697, 440] on input at bounding box center [705, 438] width 271 height 30
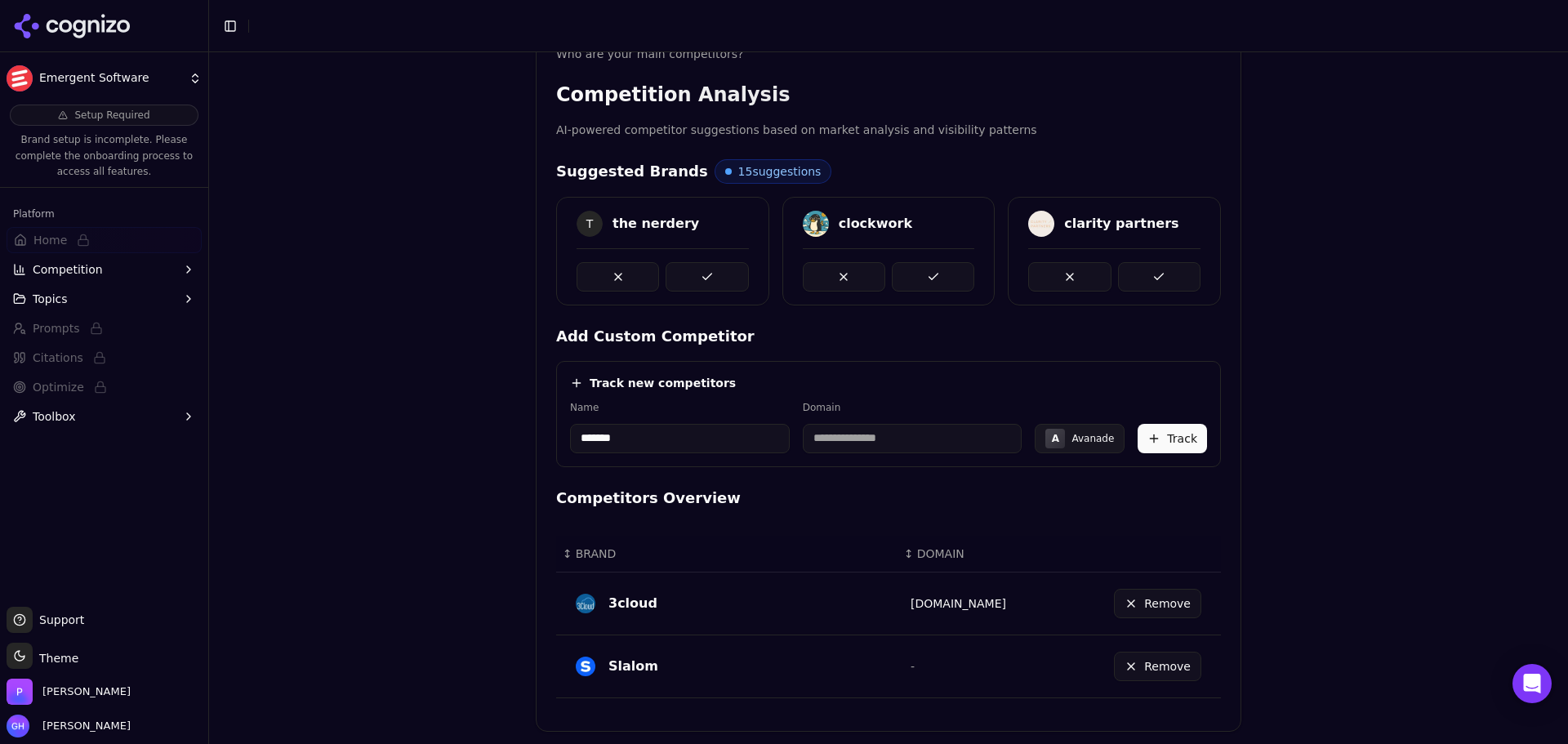
type input "*******"
click at [745, 388] on div "Track new competitors" at bounding box center [888, 382] width 637 height 16
type input "**********"
click at [1151, 423] on button "Track" at bounding box center [1173, 438] width 70 height 30
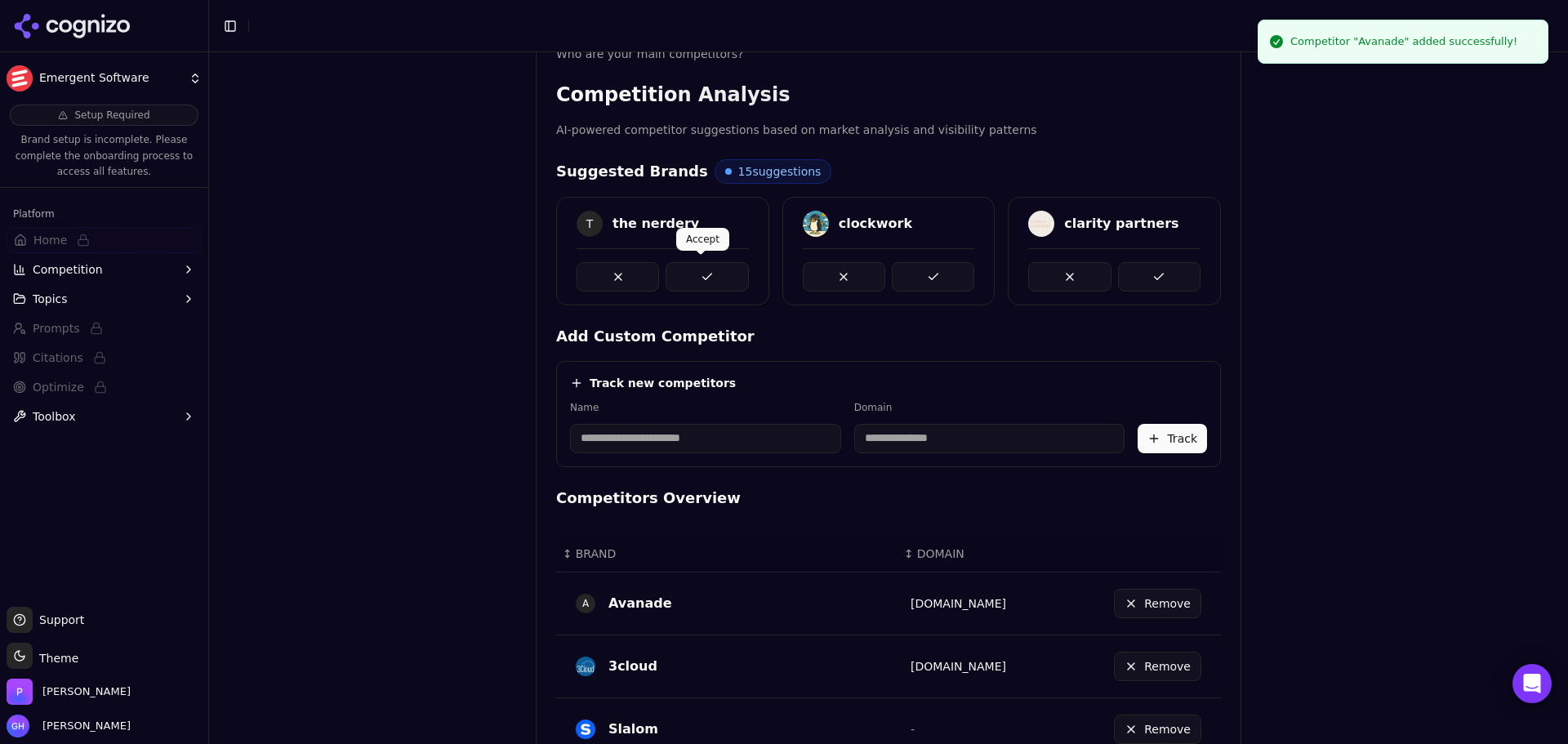
drag, startPoint x: 736, startPoint y: 281, endPoint x: 870, endPoint y: 292, distance: 134.5
click at [737, 281] on button at bounding box center [706, 277] width 83 height 30
click at [936, 281] on button at bounding box center [932, 277] width 83 height 30
click at [1202, 262] on div at bounding box center [1114, 269] width 211 height 43
click at [1154, 265] on button at bounding box center [1159, 277] width 83 height 30
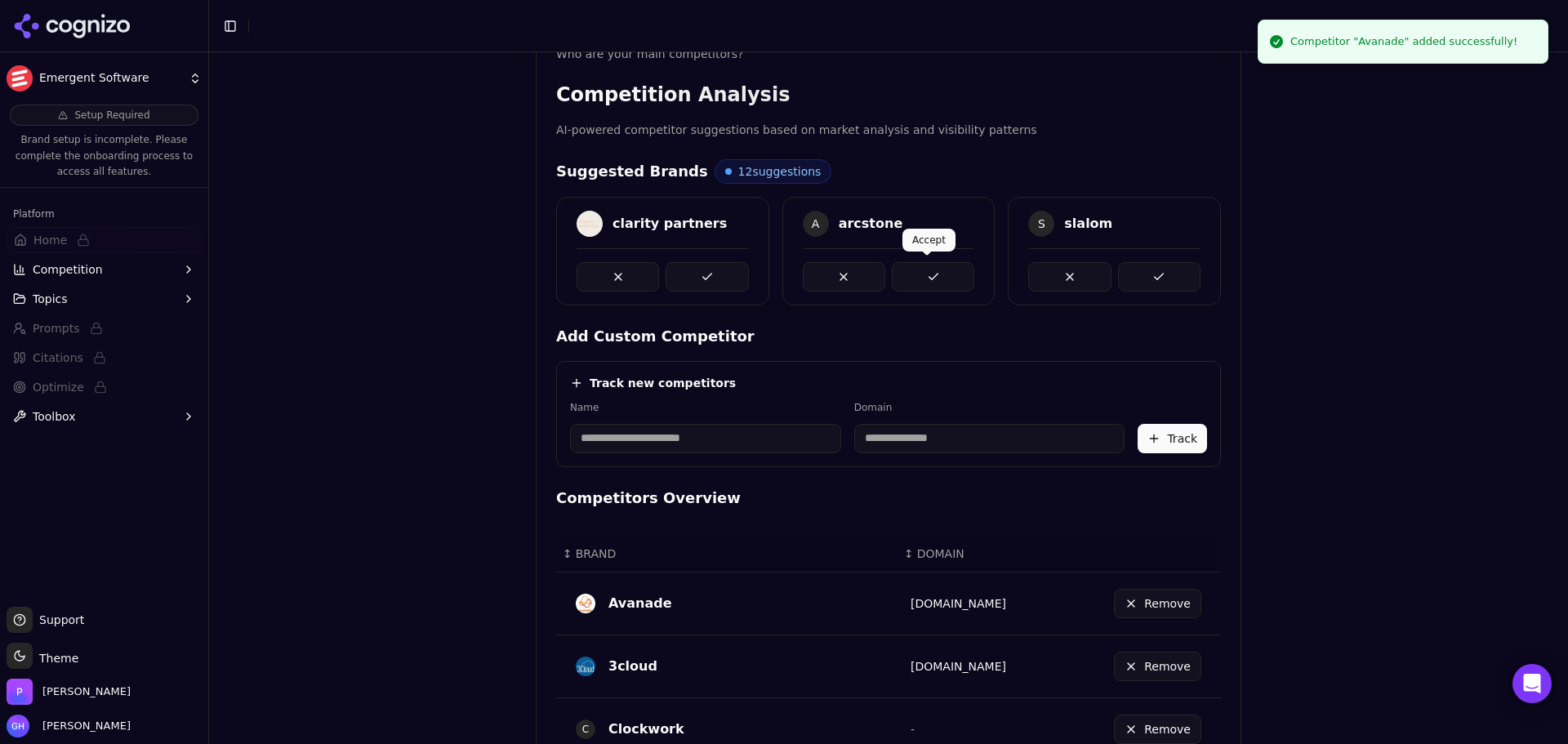
click at [954, 279] on button at bounding box center [932, 277] width 83 height 30
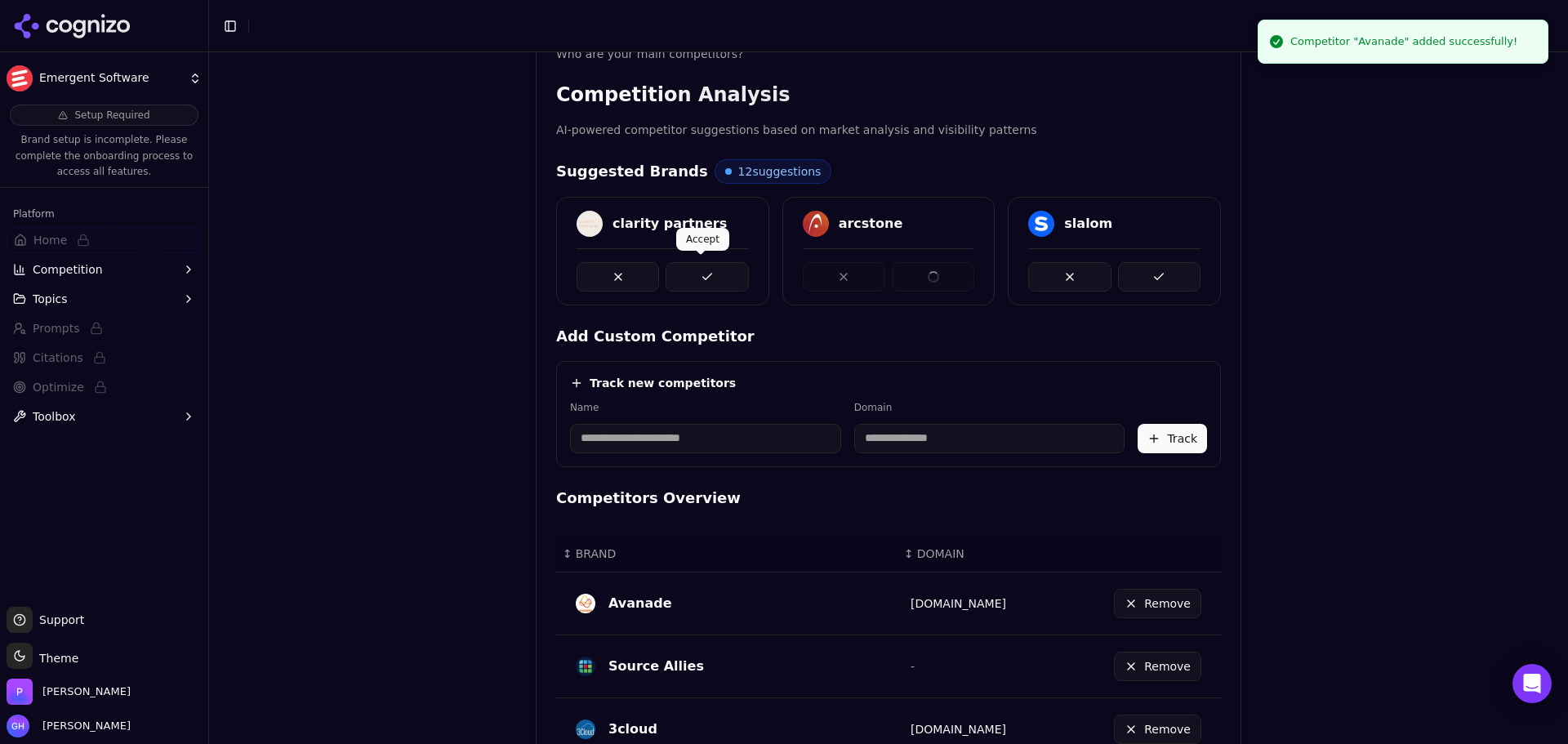
click at [695, 273] on button at bounding box center [706, 277] width 83 height 30
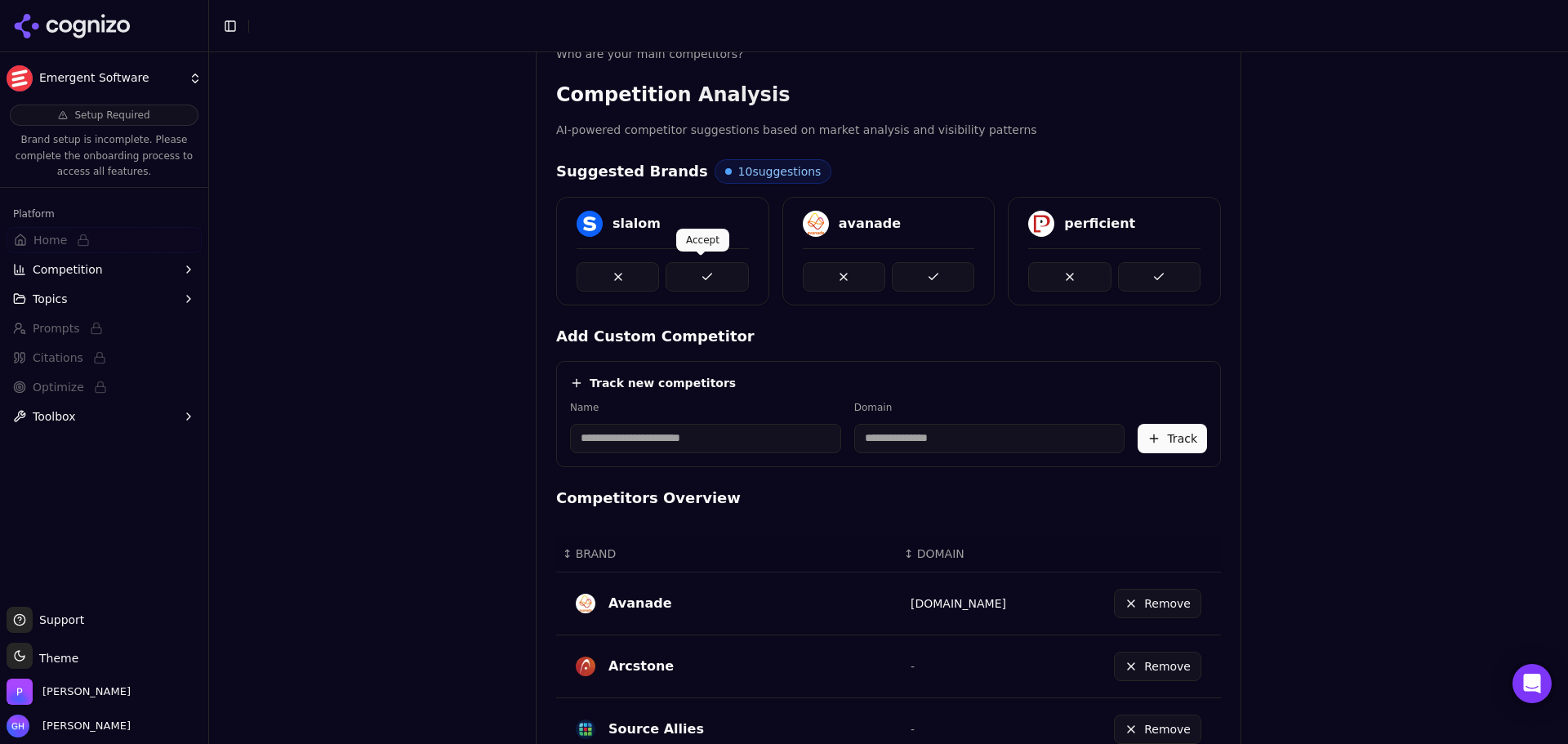
click at [713, 262] on button at bounding box center [706, 277] width 83 height 30
click at [909, 256] on div at bounding box center [889, 269] width 172 height 43
click at [942, 271] on button at bounding box center [932, 277] width 83 height 30
click at [916, 268] on button at bounding box center [932, 277] width 83 height 30
drag, startPoint x: 732, startPoint y: 272, endPoint x: 996, endPoint y: 274, distance: 264.0
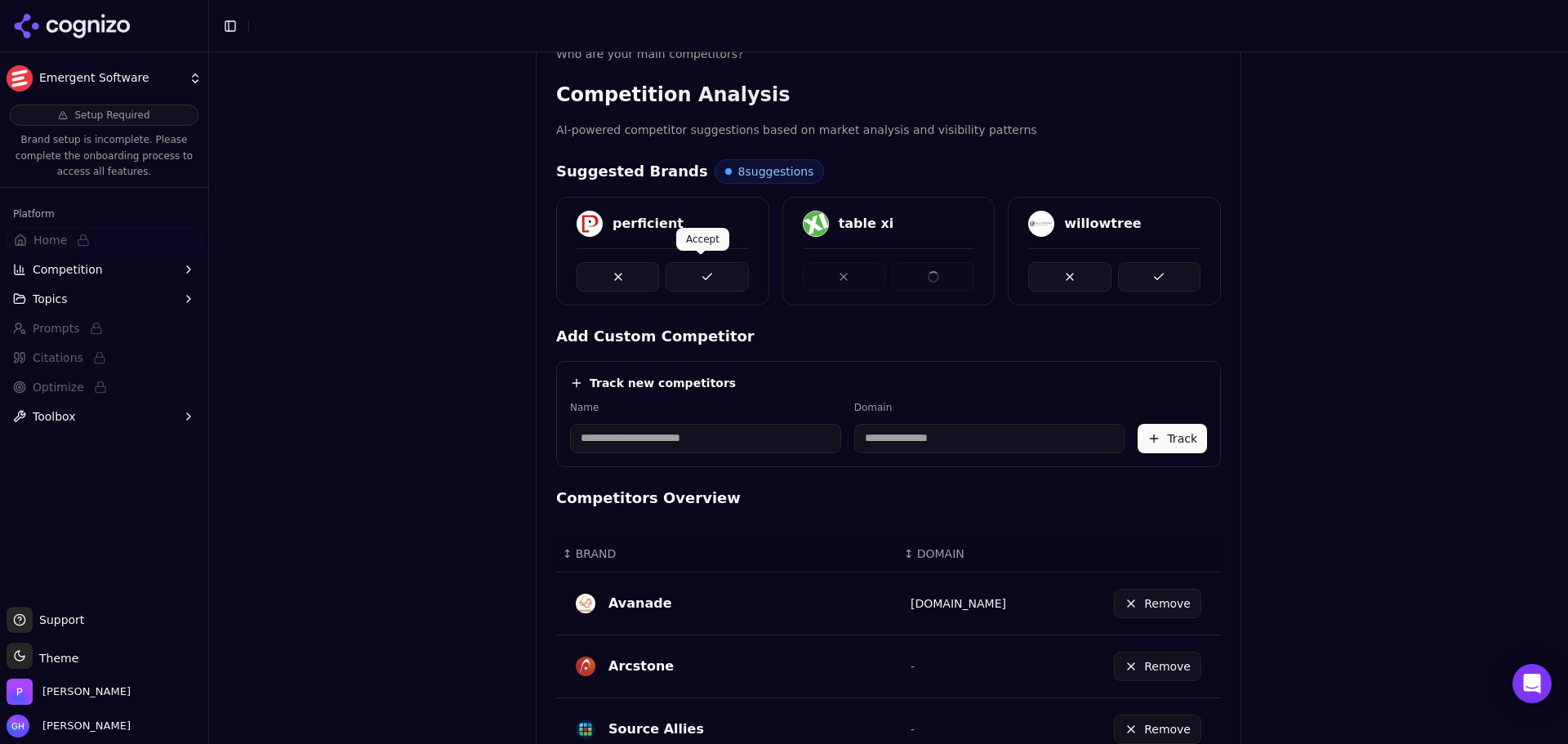
click at [731, 272] on button at bounding box center [706, 277] width 83 height 30
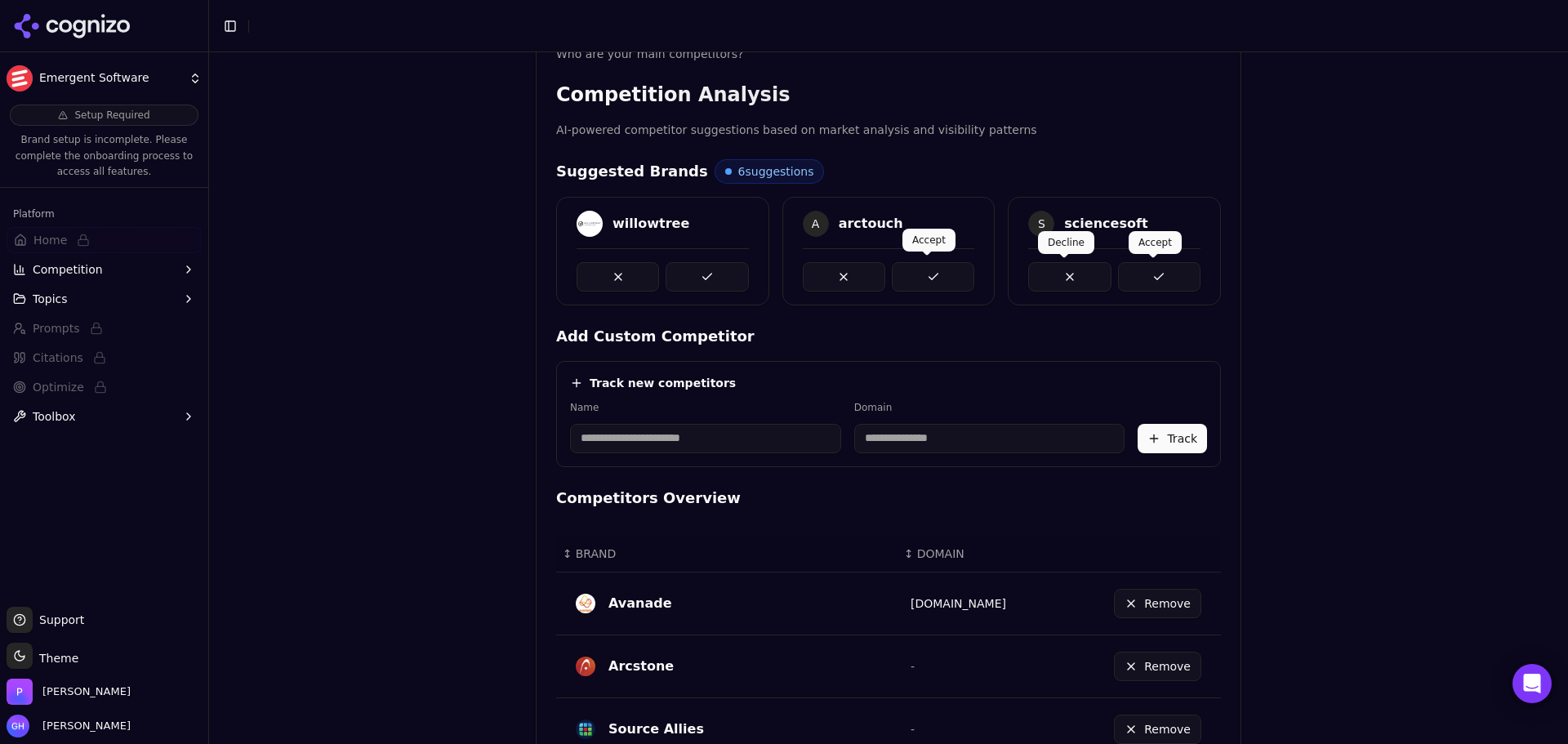
click at [921, 279] on button at bounding box center [932, 277] width 83 height 30
click at [695, 265] on button at bounding box center [706, 277] width 83 height 30
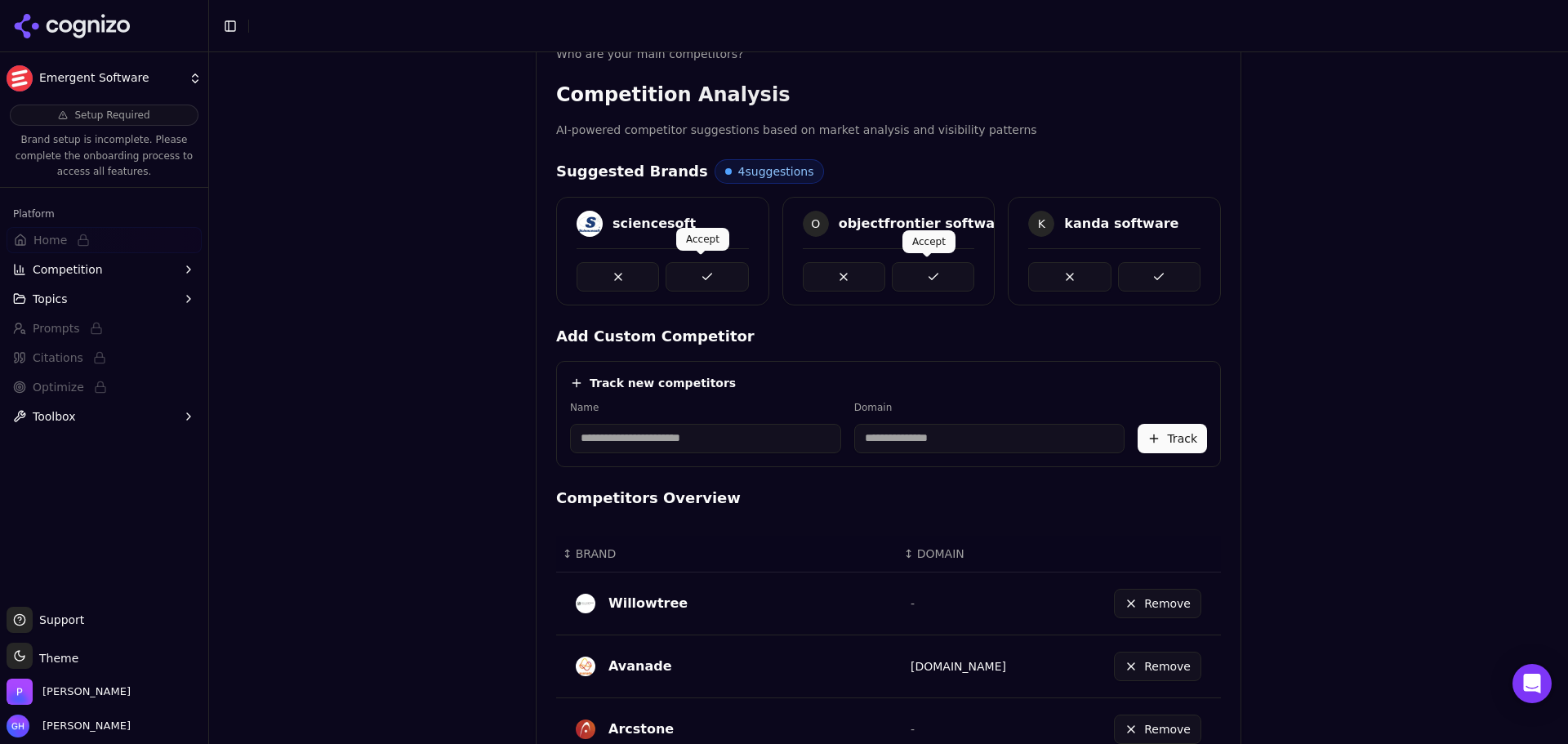
click at [935, 275] on button at bounding box center [932, 277] width 83 height 30
click at [677, 275] on button at bounding box center [706, 277] width 83 height 30
click at [885, 278] on div at bounding box center [889, 277] width 172 height 30
click at [919, 278] on button at bounding box center [932, 277] width 83 height 30
click at [735, 276] on button at bounding box center [706, 277] width 83 height 30
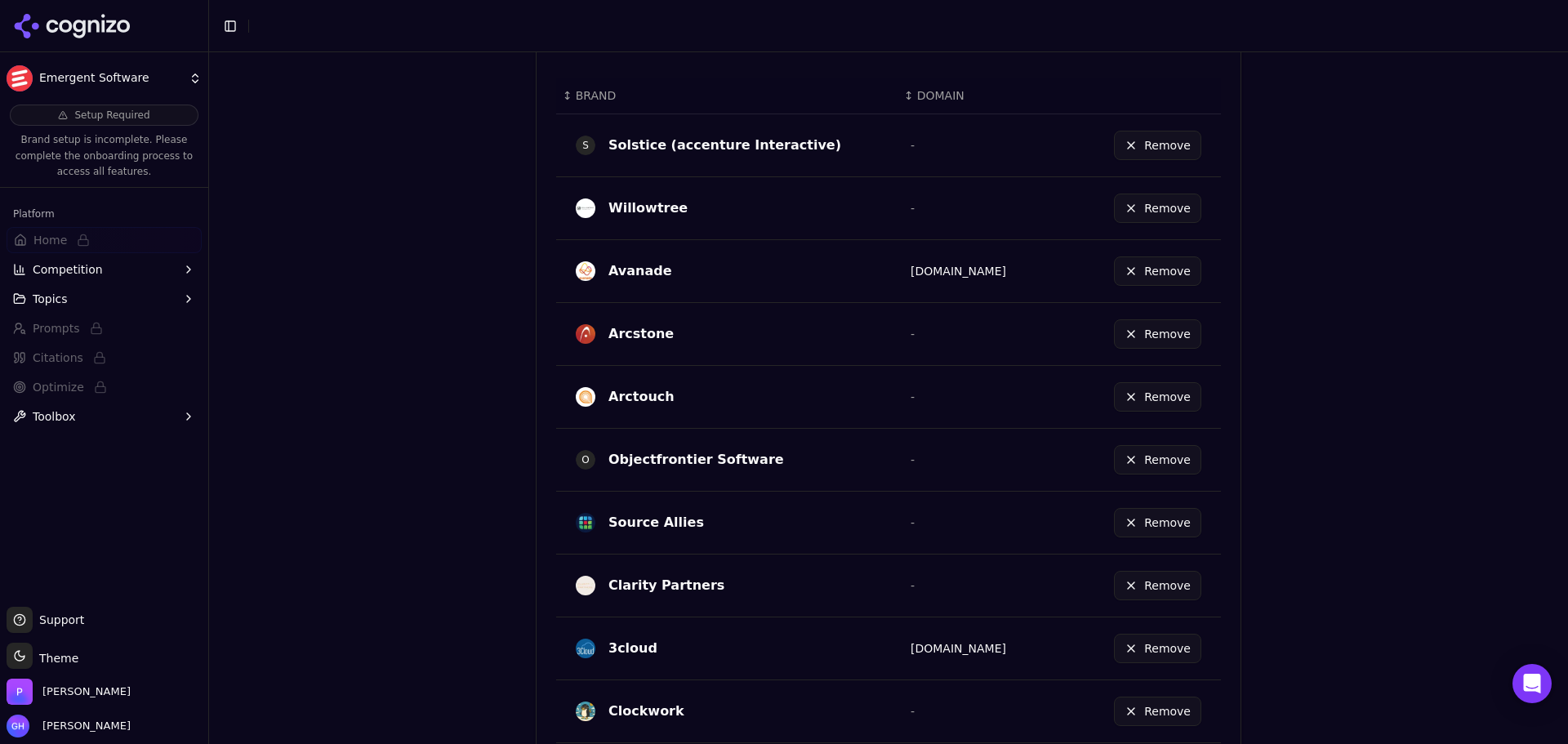
scroll to position [902, 0]
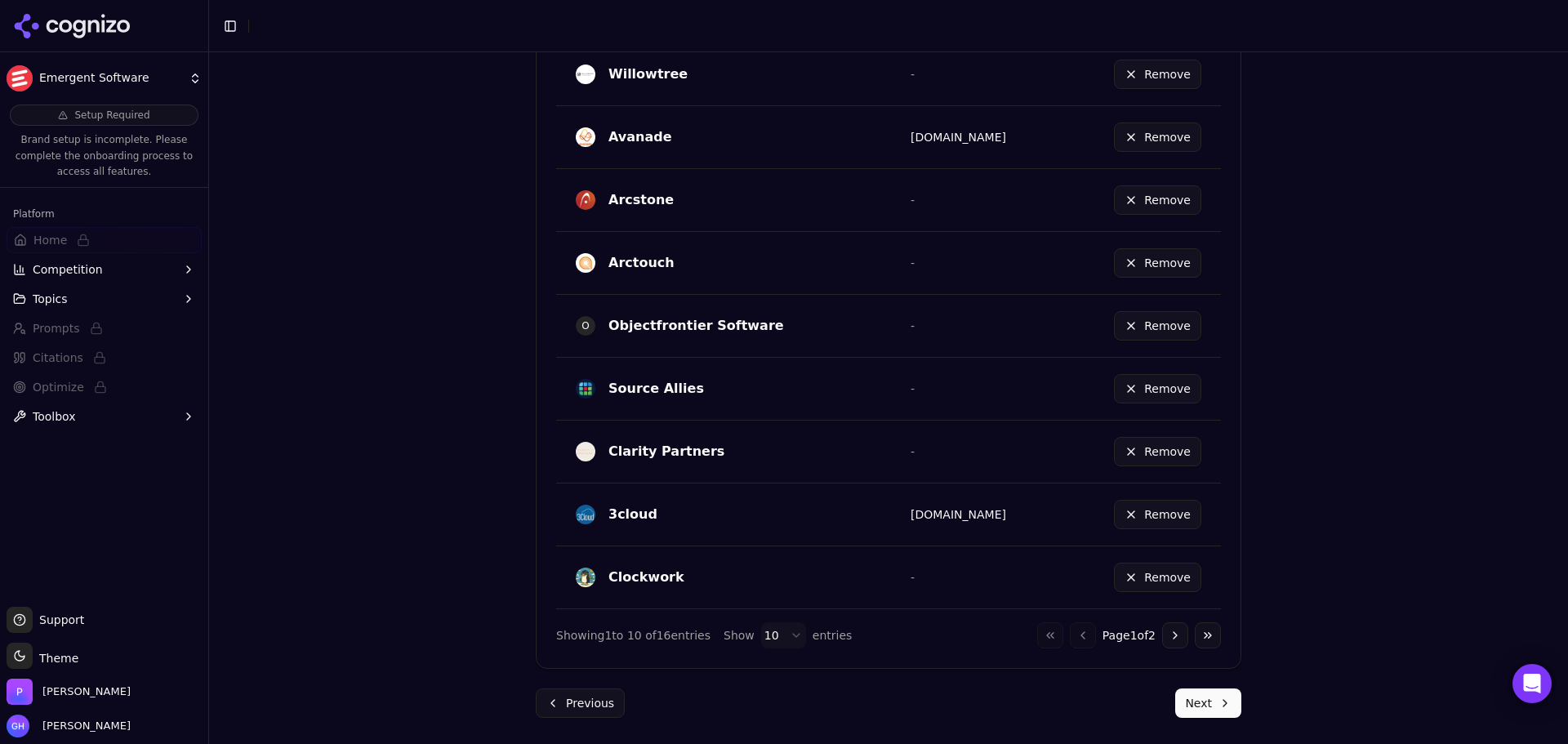
click at [1168, 633] on button "Go to next page" at bounding box center [1175, 635] width 26 height 26
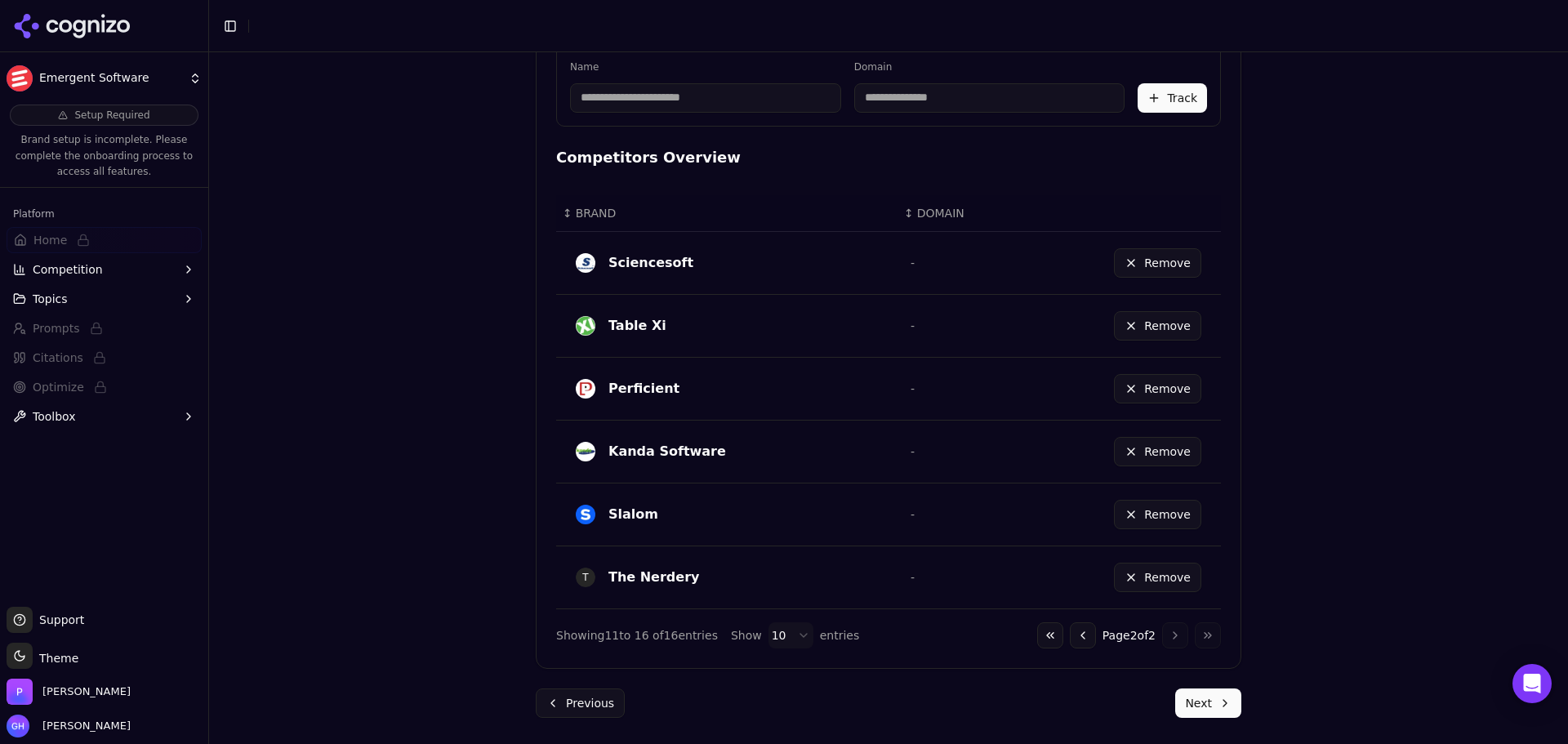
click at [1181, 700] on button "Next" at bounding box center [1208, 703] width 66 height 30
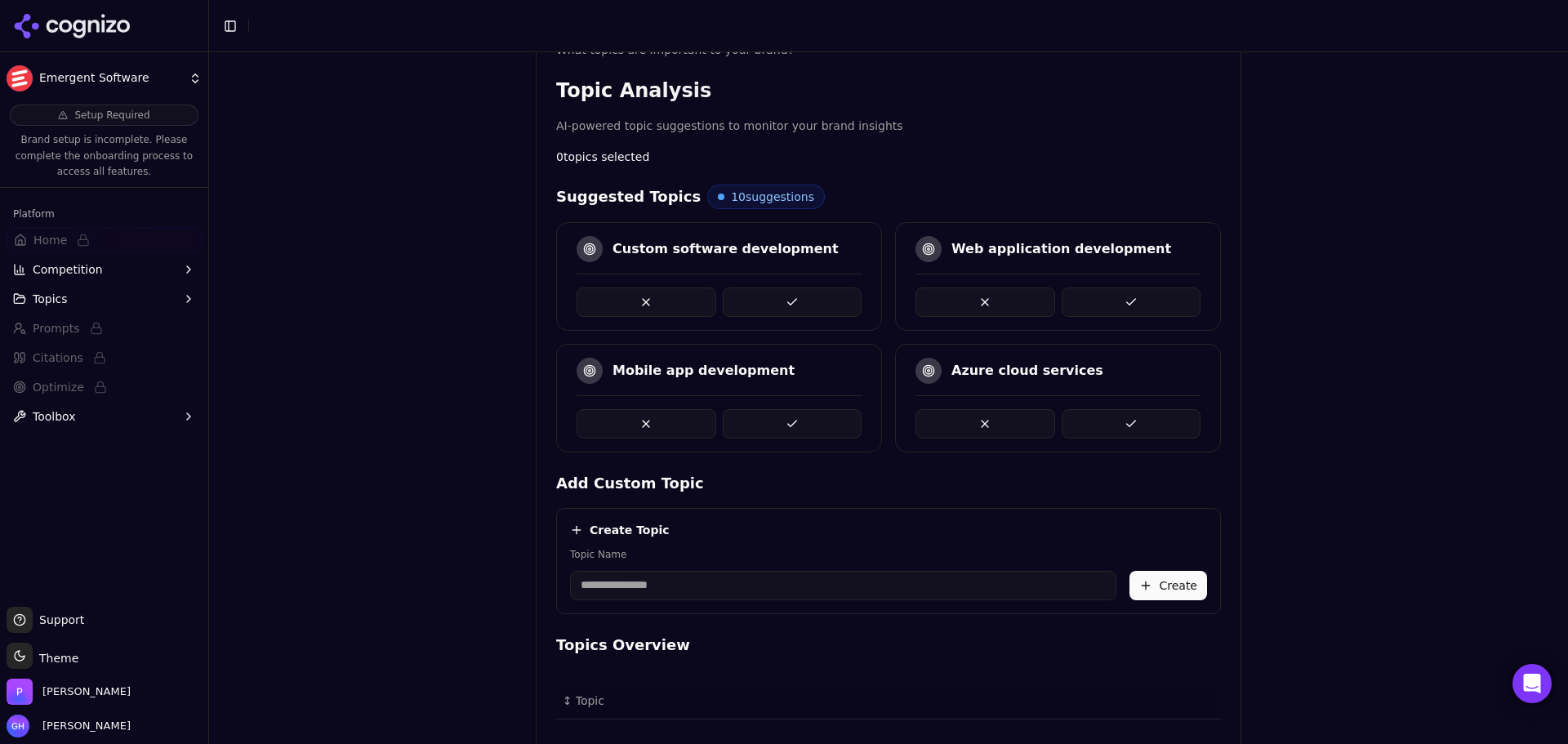
scroll to position [296, 0]
click at [791, 313] on button at bounding box center [792, 304] width 139 height 30
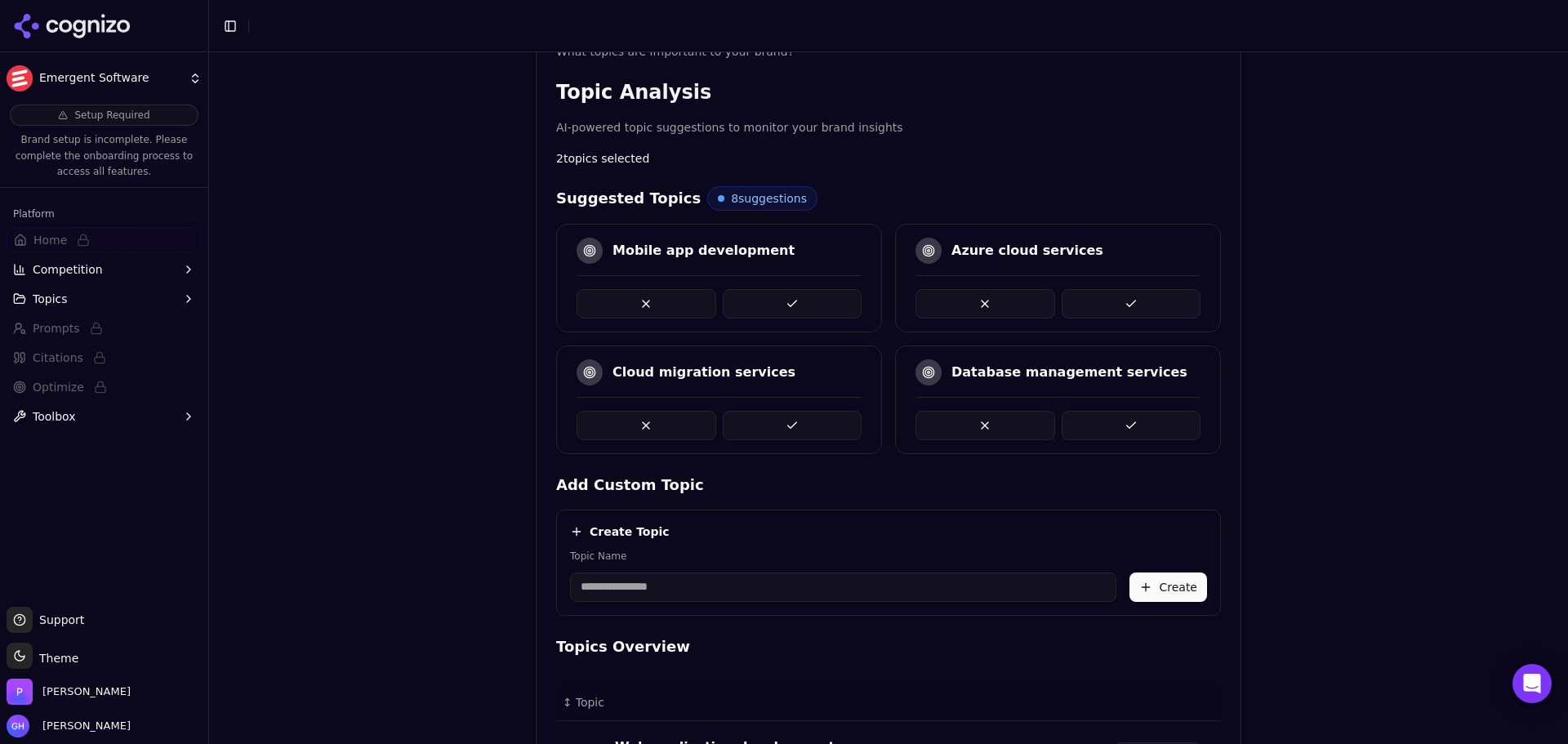
click at [817, 422] on button at bounding box center [792, 425] width 139 height 30
click at [790, 419] on button at bounding box center [792, 425] width 139 height 30
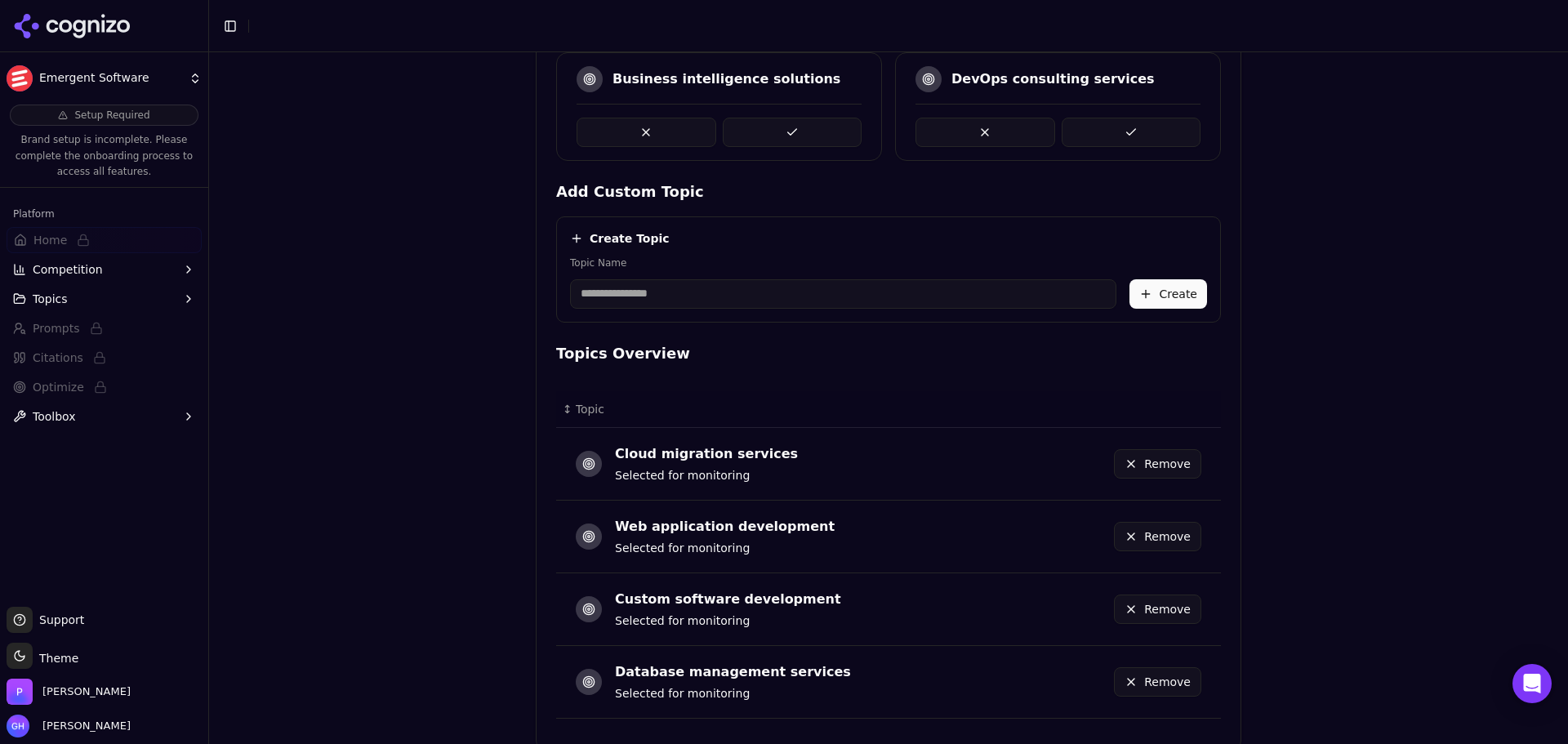
scroll to position [672, 0]
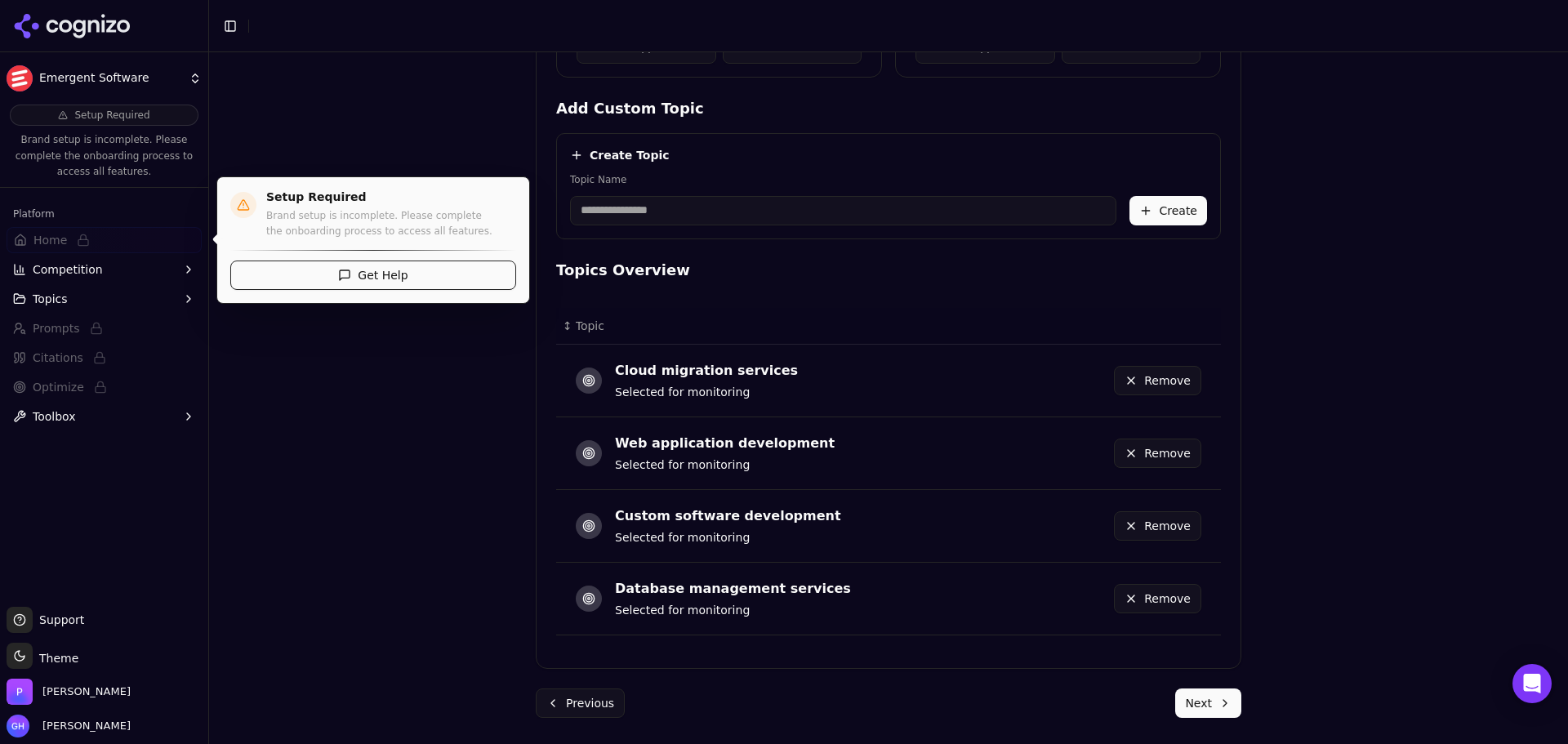
click at [1149, 379] on button "Remove" at bounding box center [1158, 380] width 88 height 30
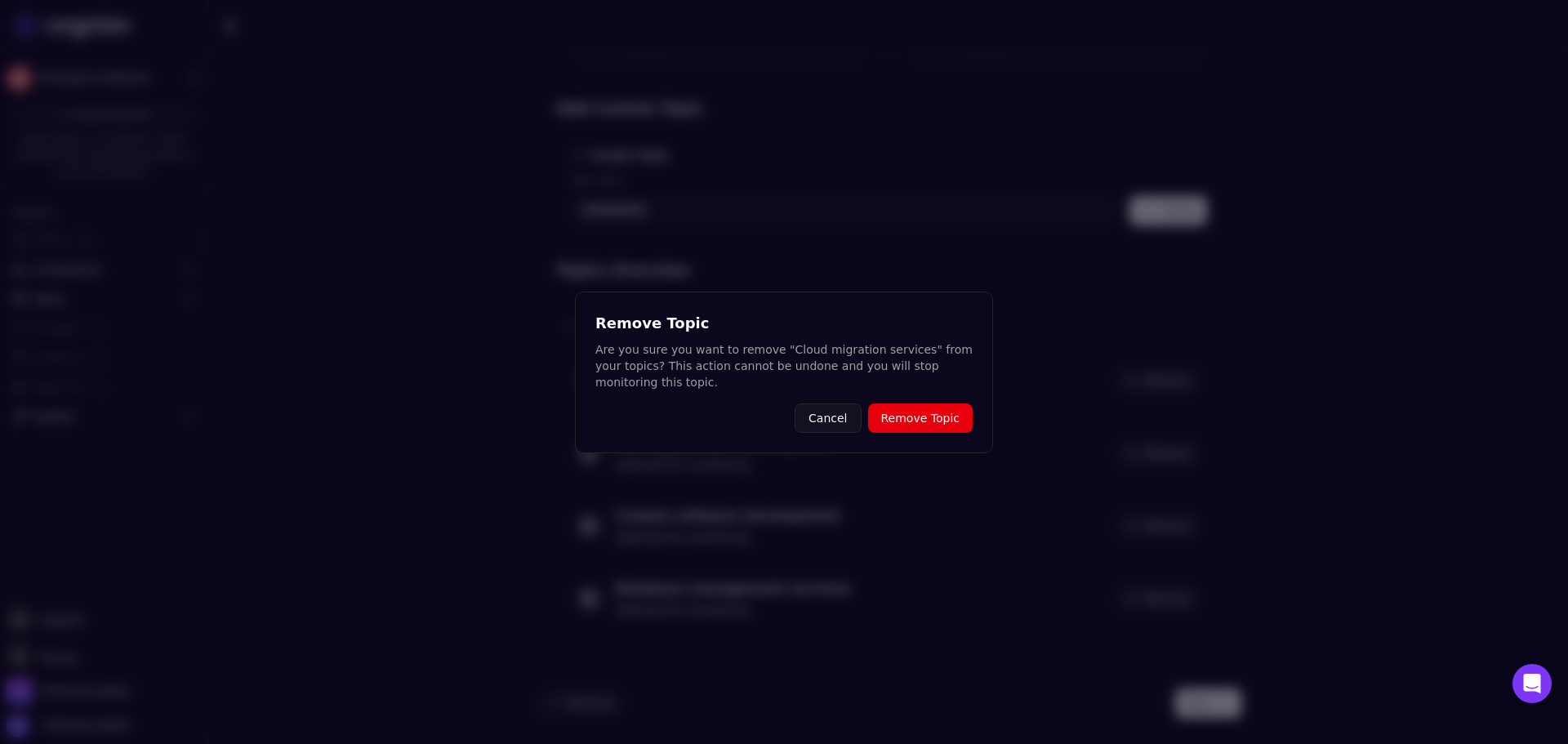
click at [886, 411] on button "Remove Topic" at bounding box center [919, 418] width 105 height 30
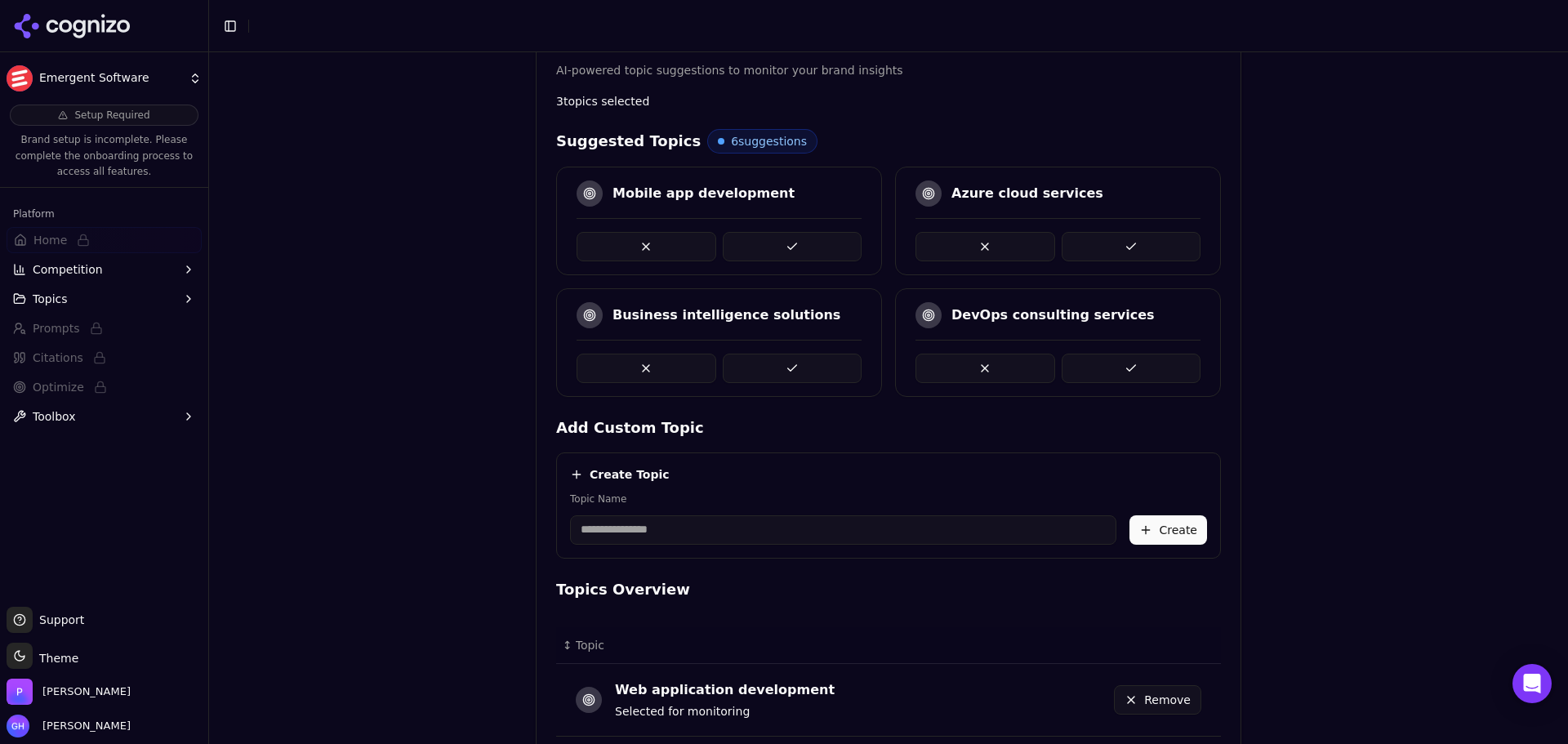
scroll to position [336, 0]
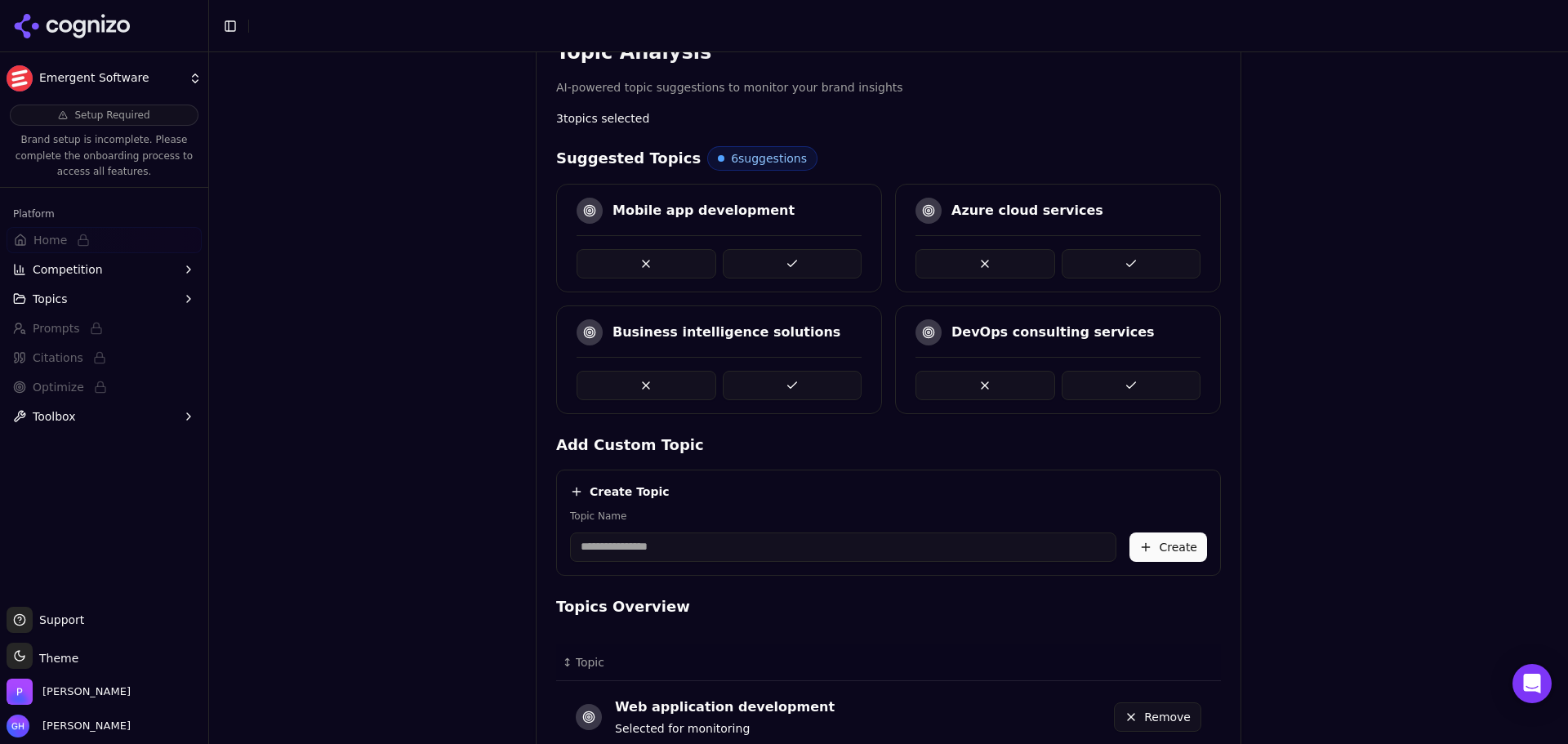
click at [1097, 386] on button at bounding box center [1132, 385] width 139 height 30
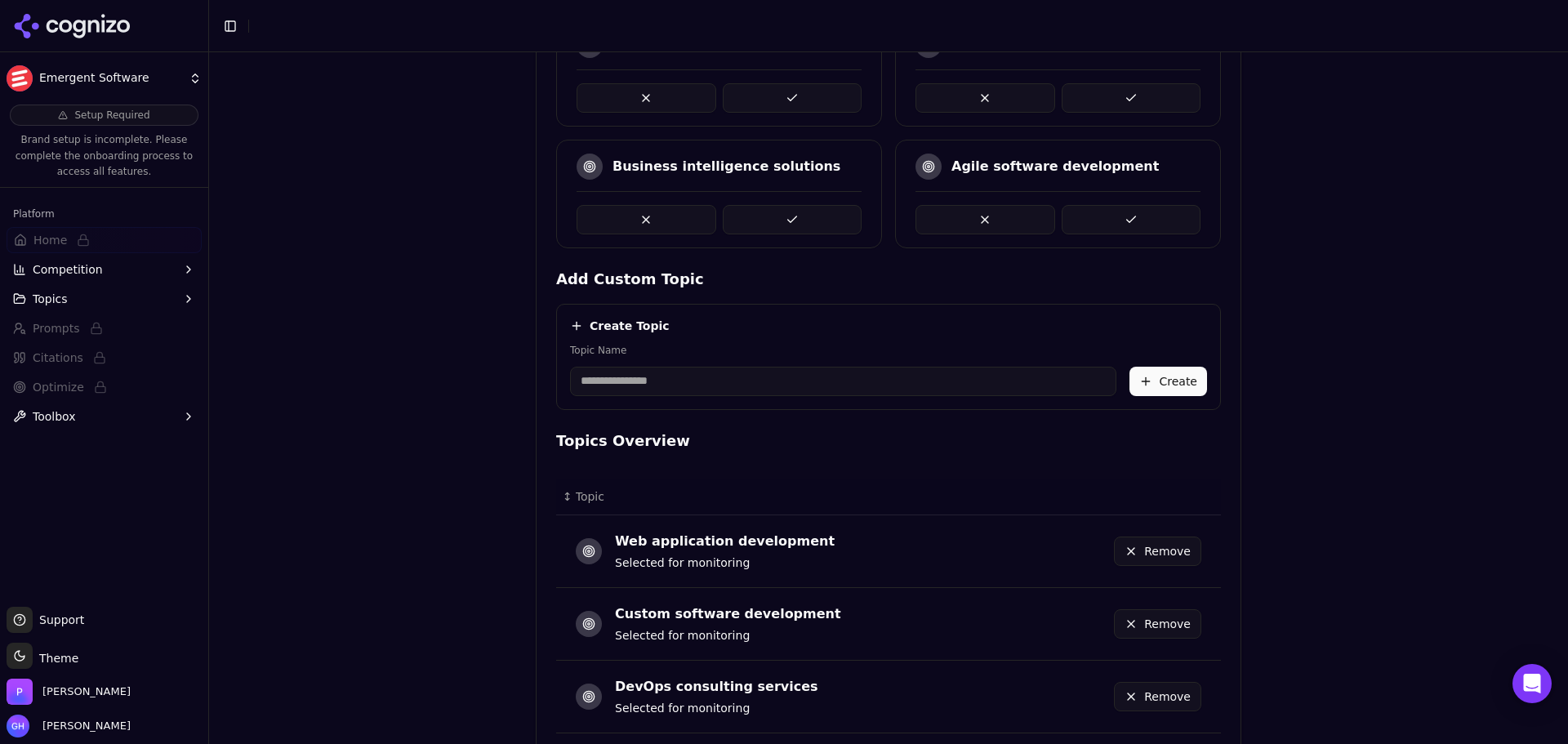
scroll to position [672, 0]
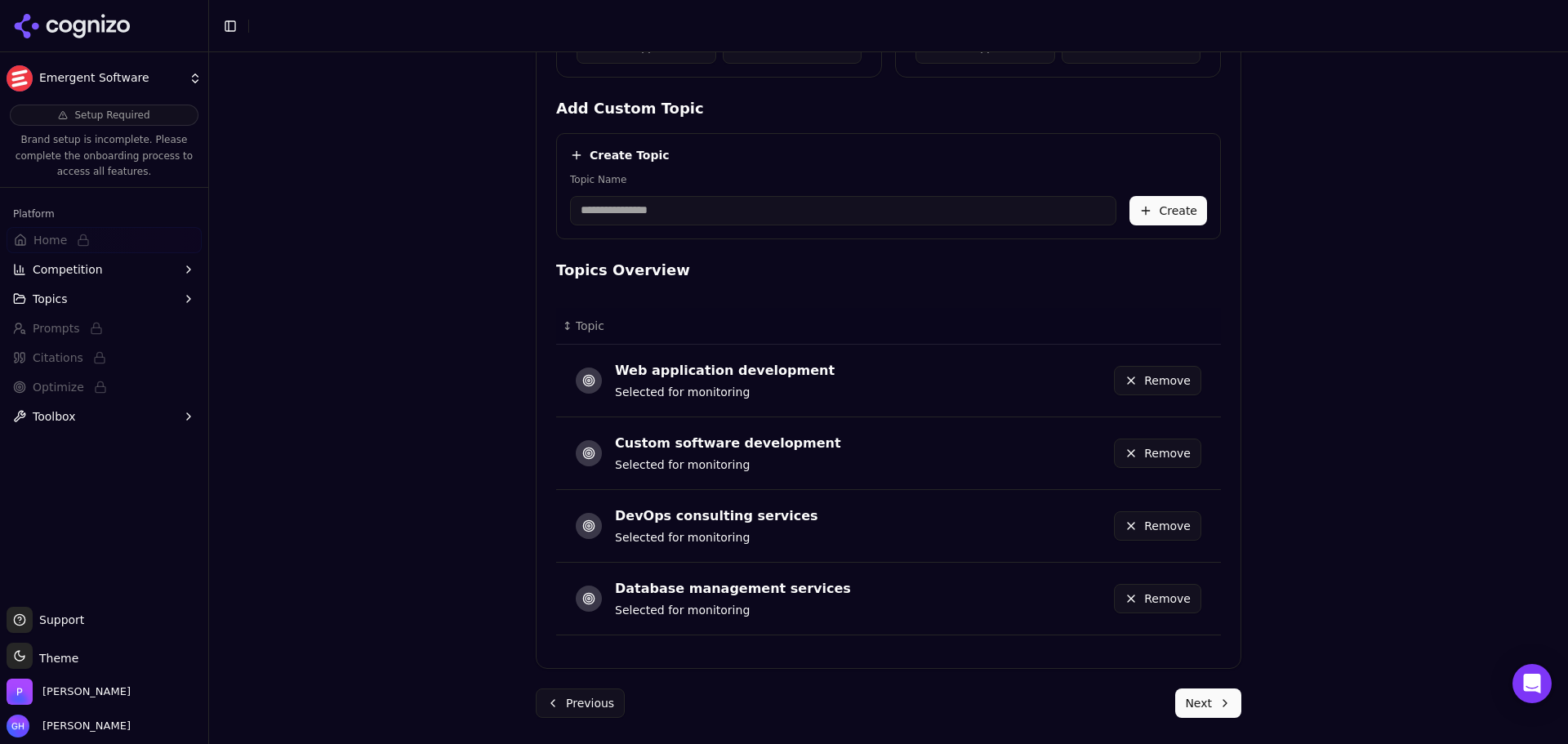
click at [1219, 712] on button "Next" at bounding box center [1208, 703] width 66 height 30
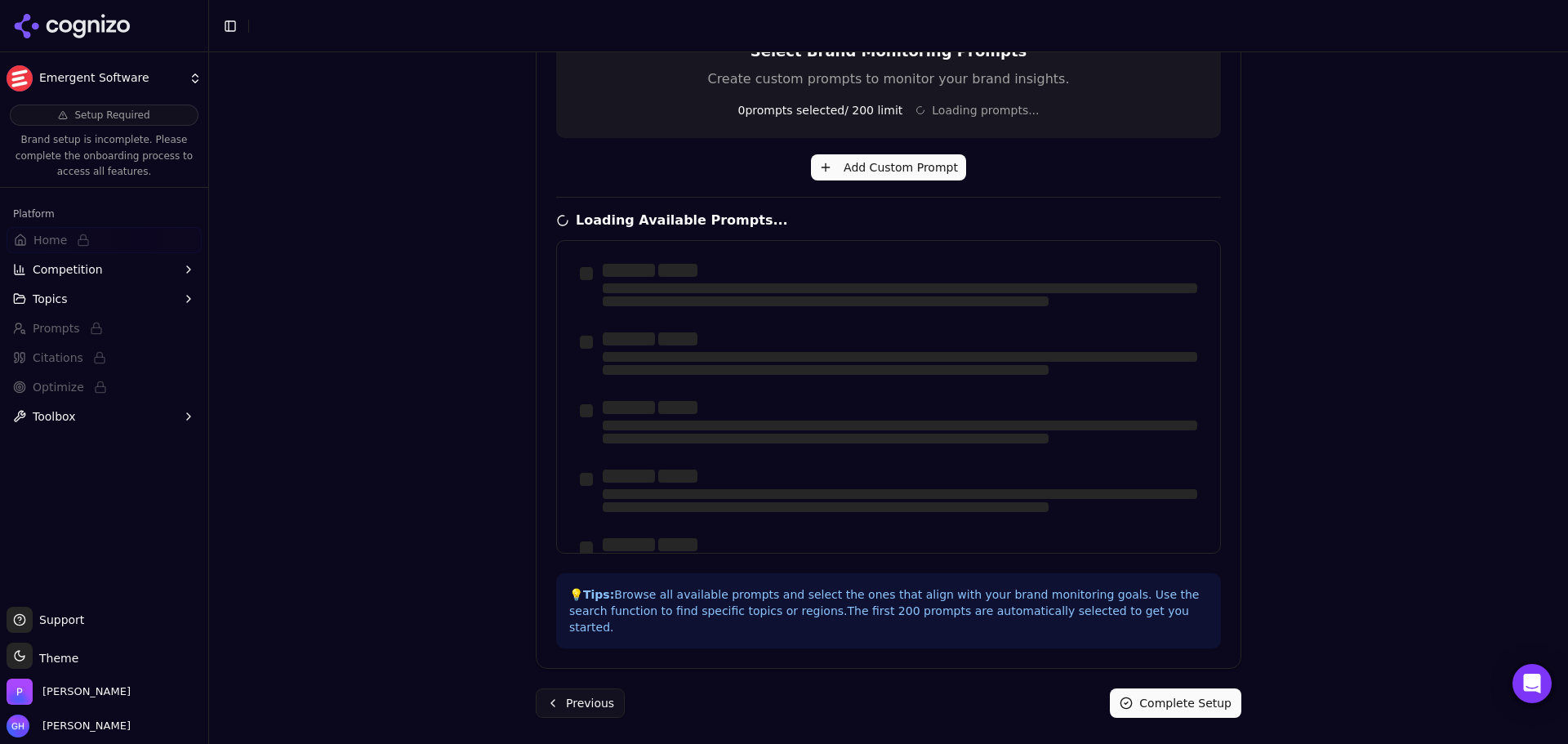
scroll to position [390, 0]
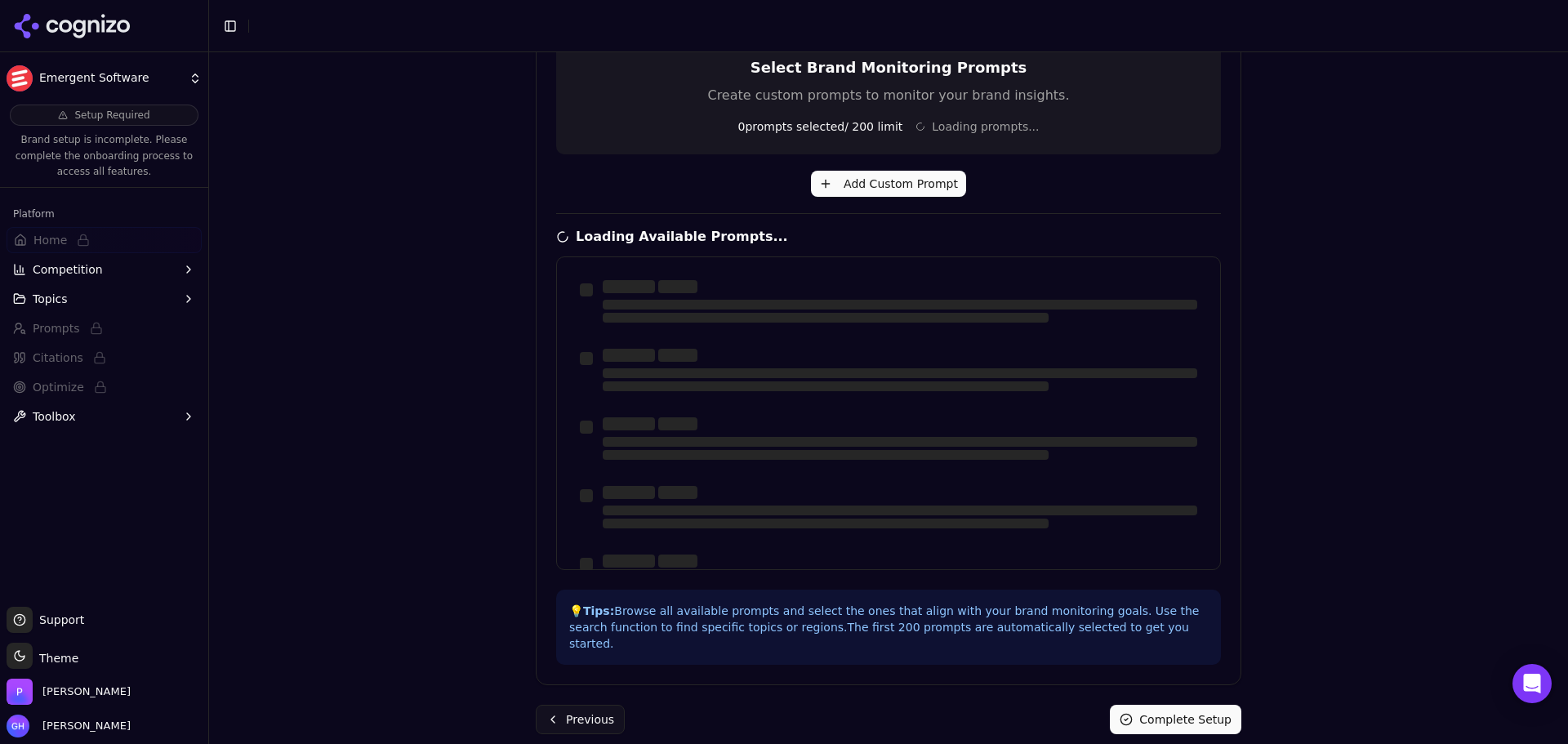
click at [1252, 438] on div "Brand Onboarding Let's set up your brand monitoring in a few simple steps Step …" at bounding box center [889, 397] width 1359 height 691
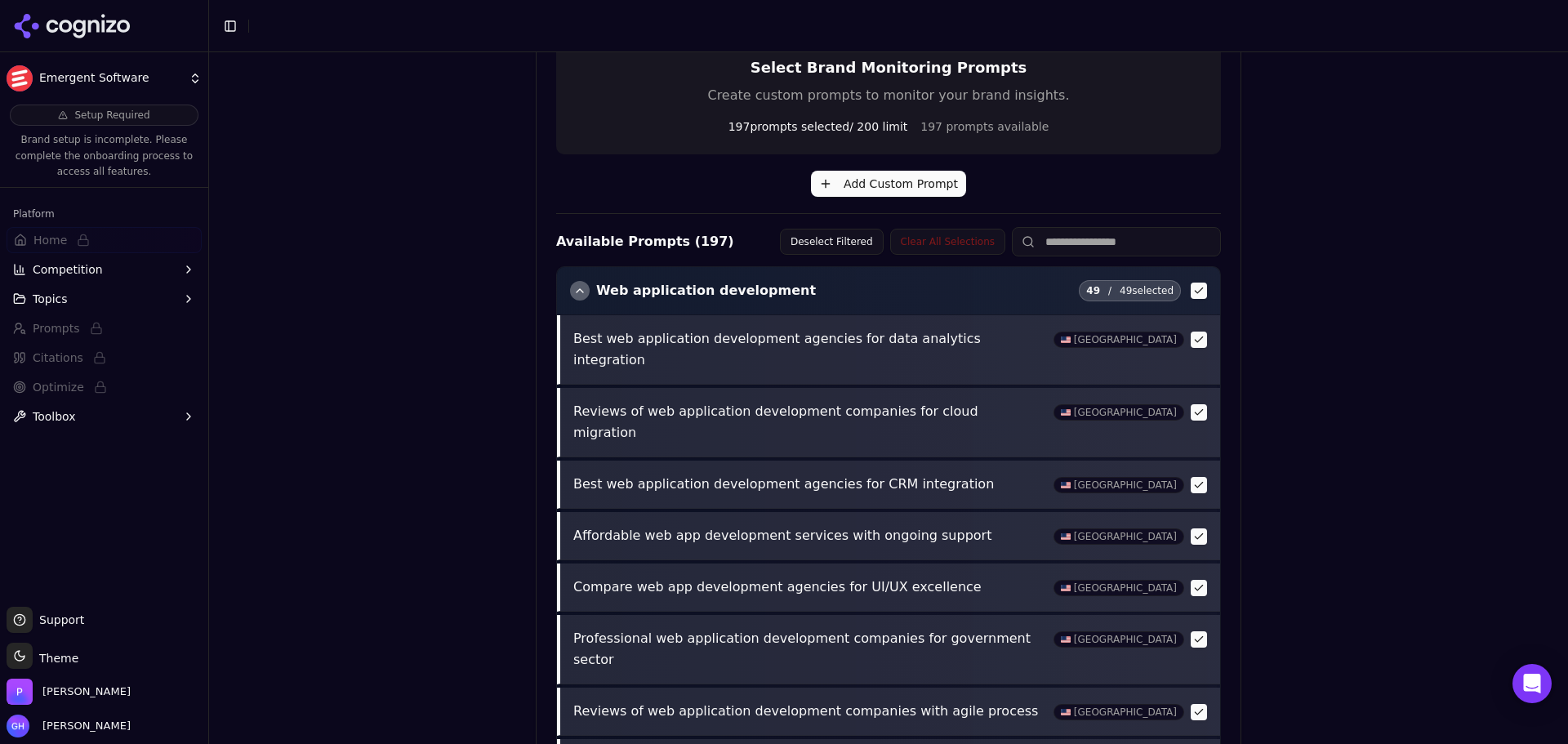
scroll to position [577, 0]
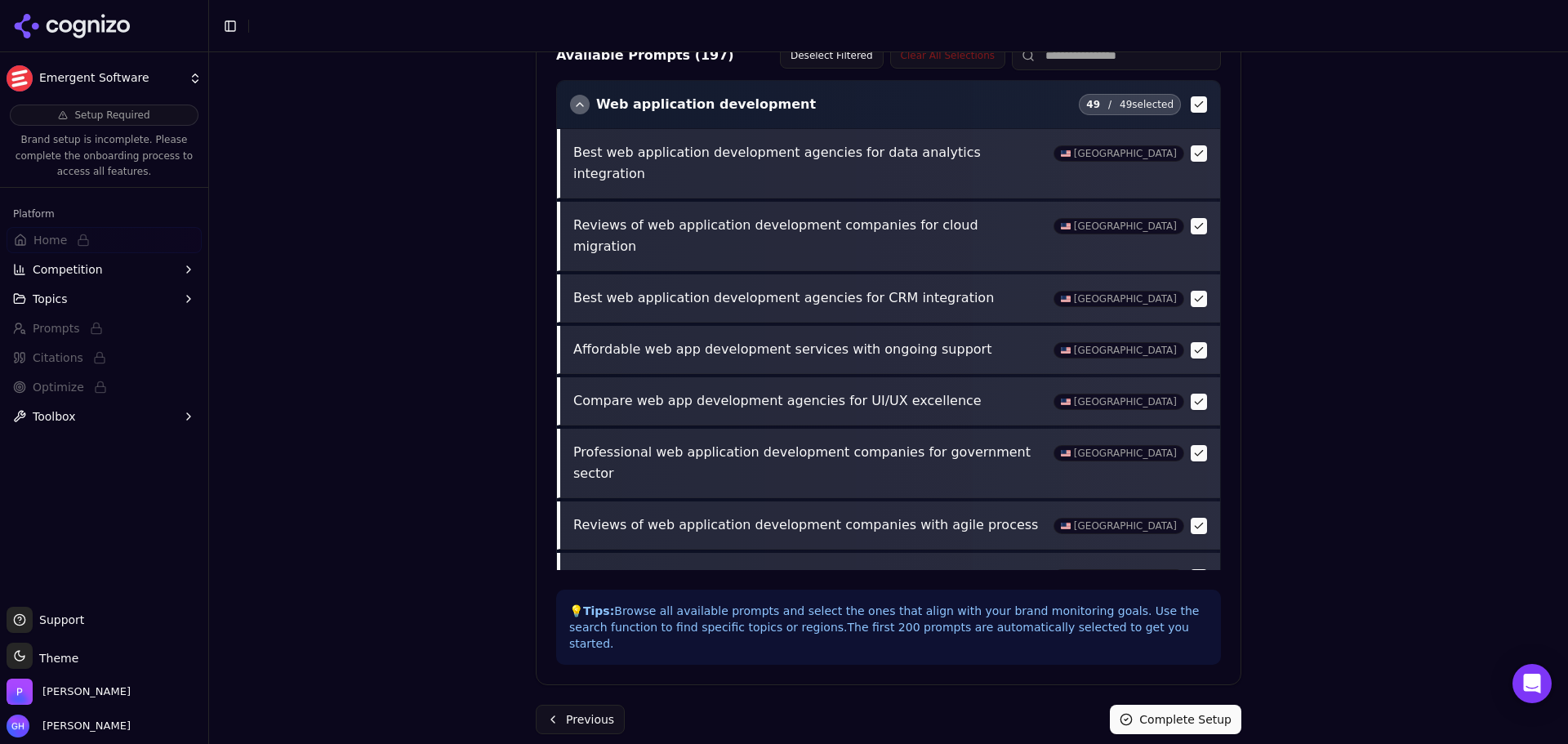
click at [1176, 705] on button "Complete Setup" at bounding box center [1176, 719] width 131 height 30
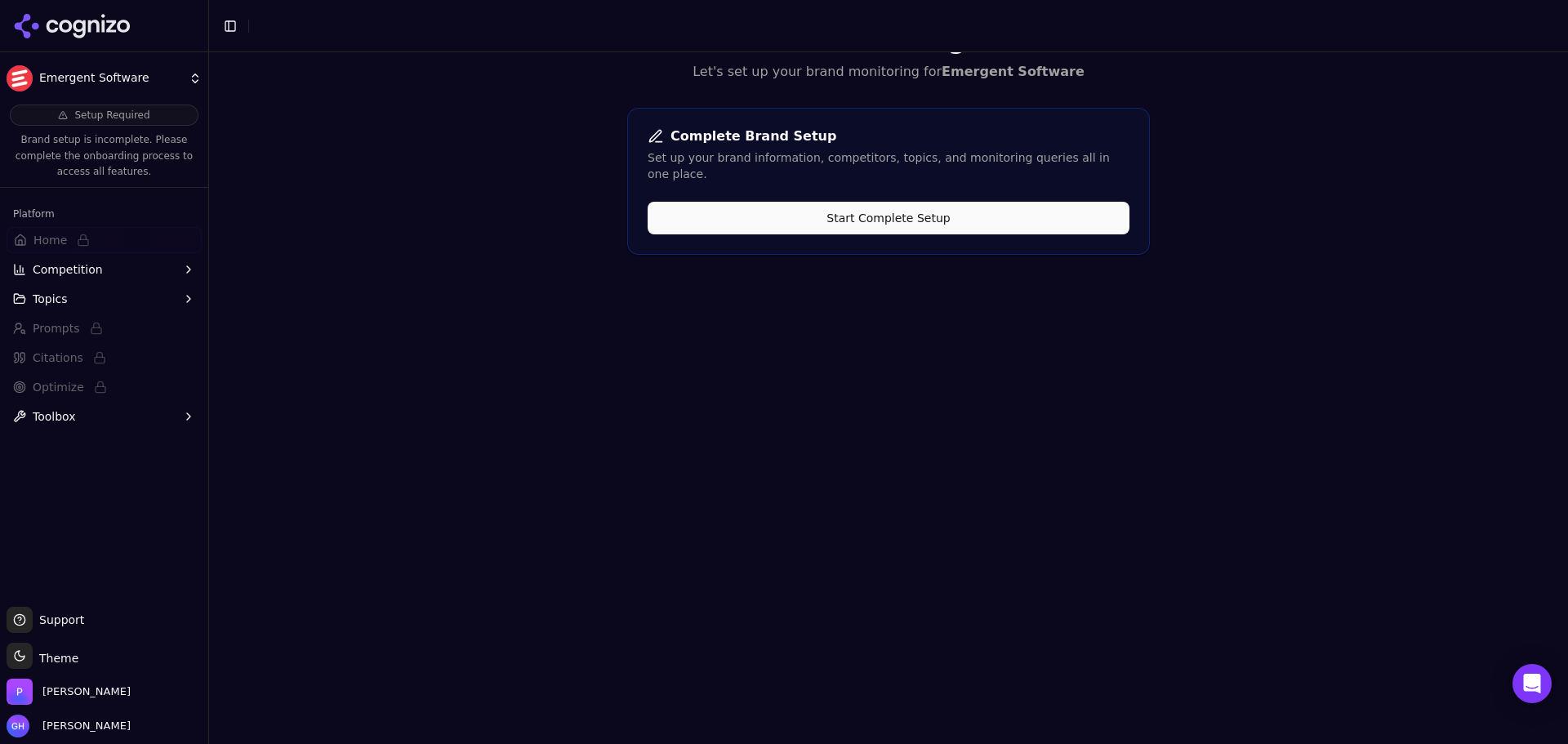
scroll to position [0, 0]
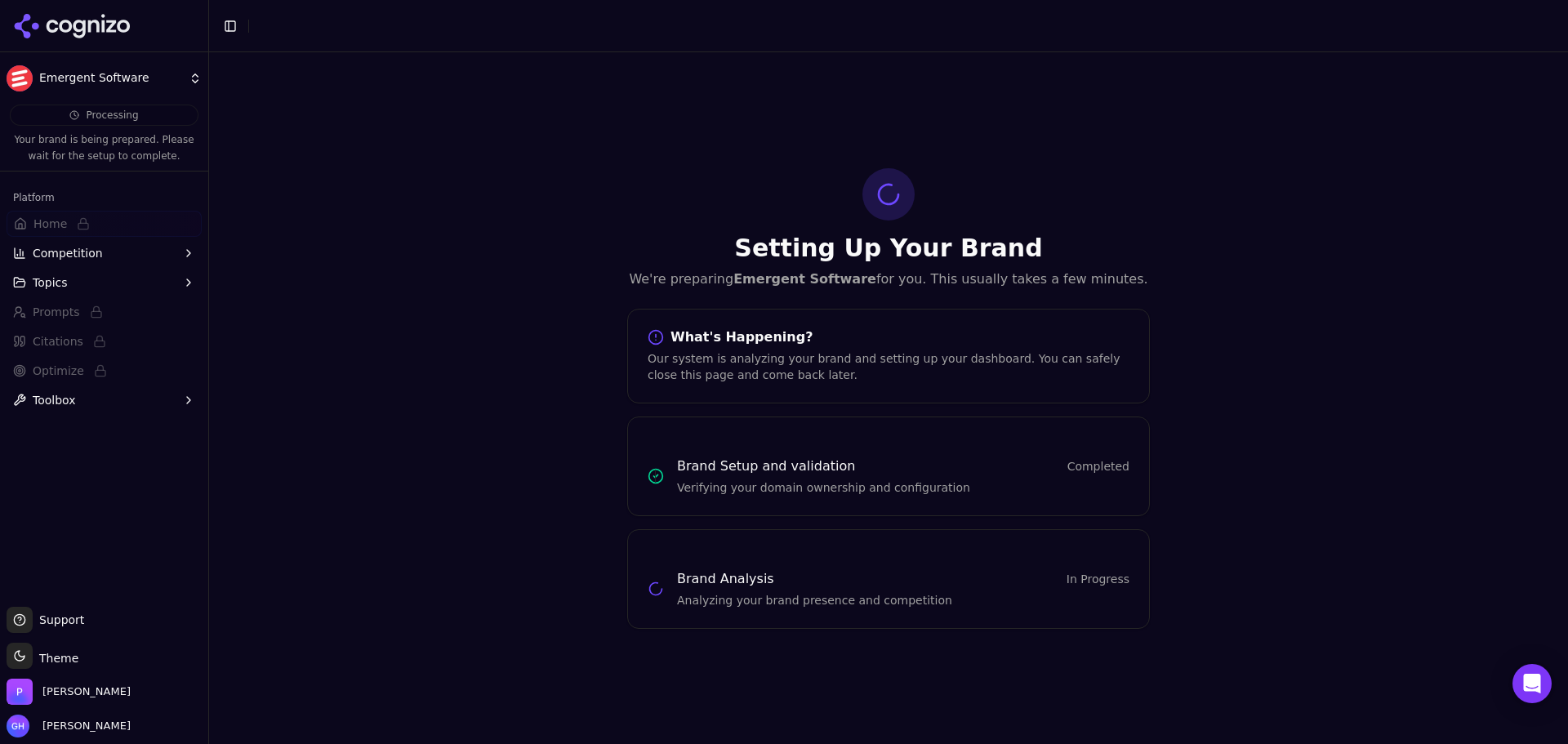
click at [1519, 482] on div "Setting Up Your Brand We're preparing Emergent Software for you. This usually t…" at bounding box center [889, 397] width 1359 height 691
click at [1443, 391] on div "Setting Up Your Brand We're preparing Emergent Software for you. This usually t…" at bounding box center [889, 397] width 1359 height 691
click at [1411, 584] on div "Setting Up Your Brand We're preparing Emergent Software for you. This usually t…" at bounding box center [889, 397] width 1359 height 691
click at [432, 190] on div "Setting Up Your Brand We're preparing Emergent Software for you. This usually t…" at bounding box center [889, 397] width 1359 height 691
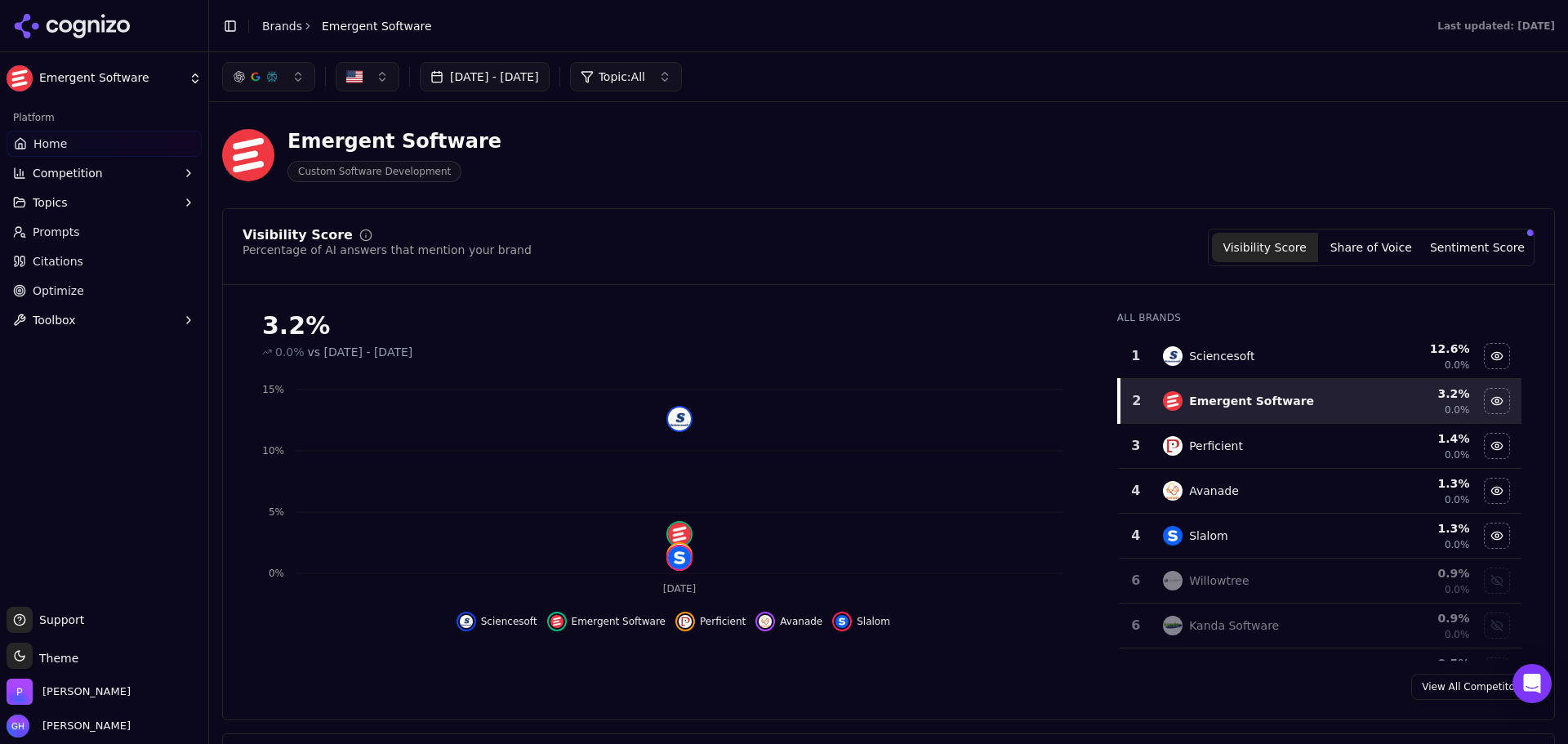
click at [105, 31] on icon at bounding box center [103, 23] width 3 height 18
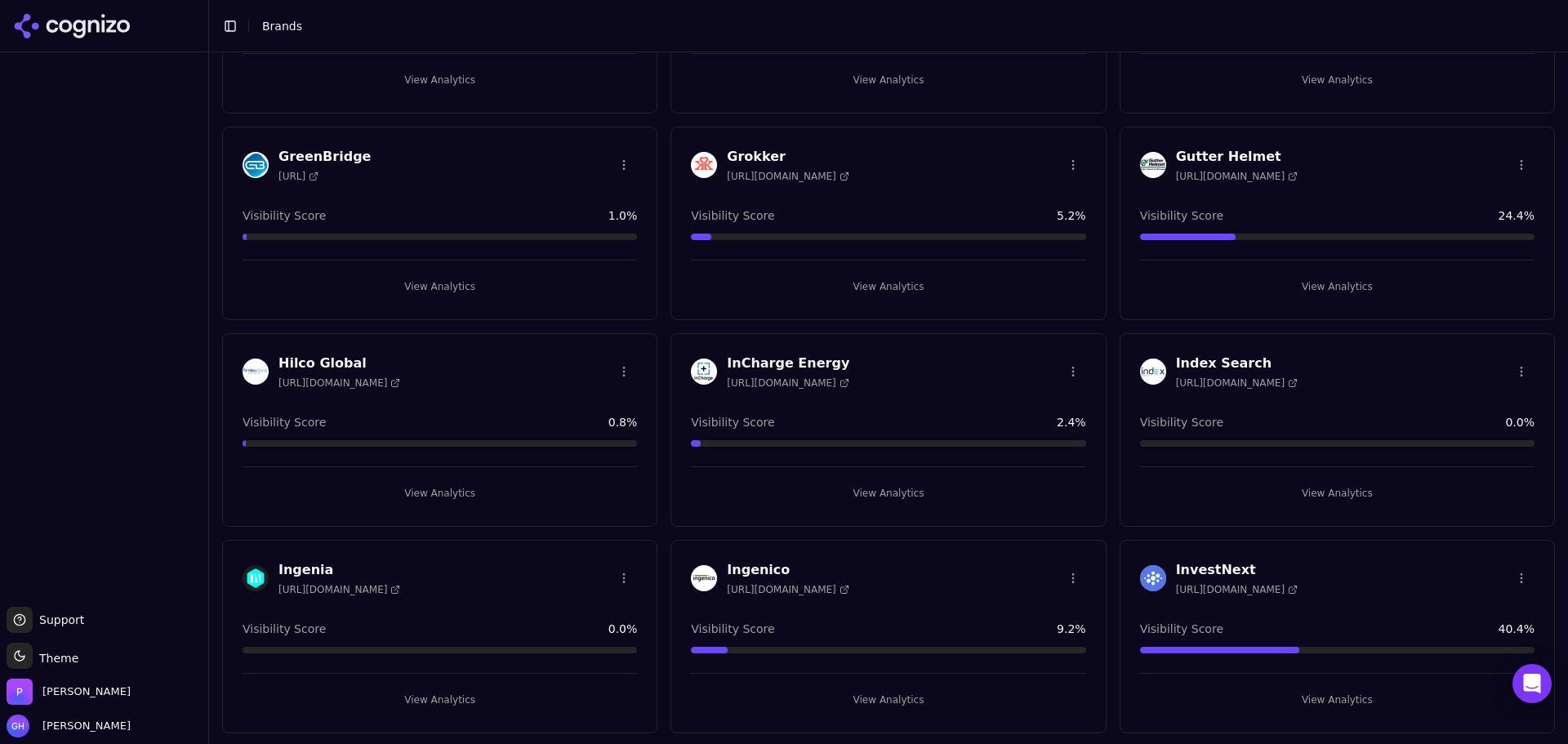
scroll to position [2531, 0]
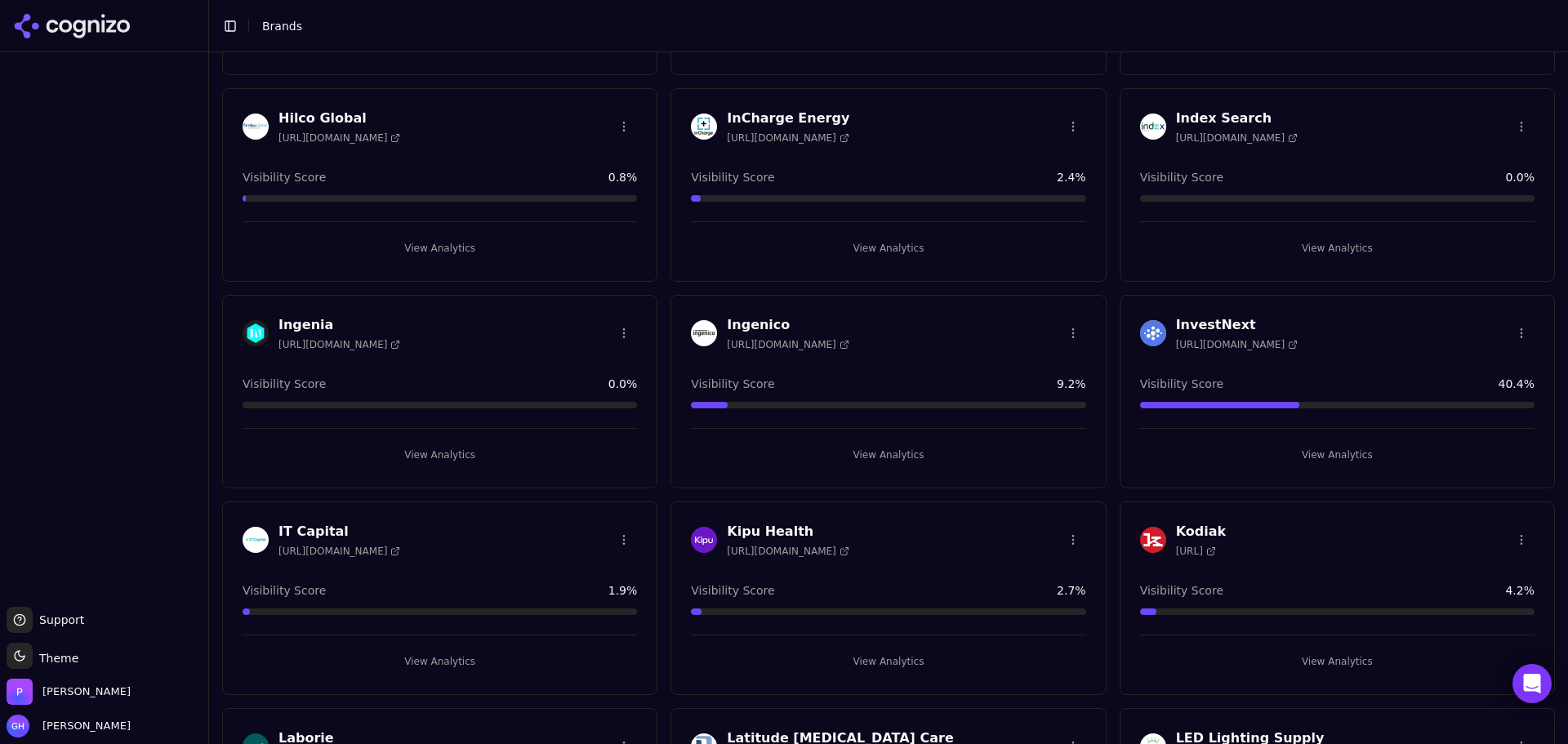
click at [425, 251] on button "View Analytics" at bounding box center [439, 248] width 394 height 26
